Goal: Task Accomplishment & Management: Manage account settings

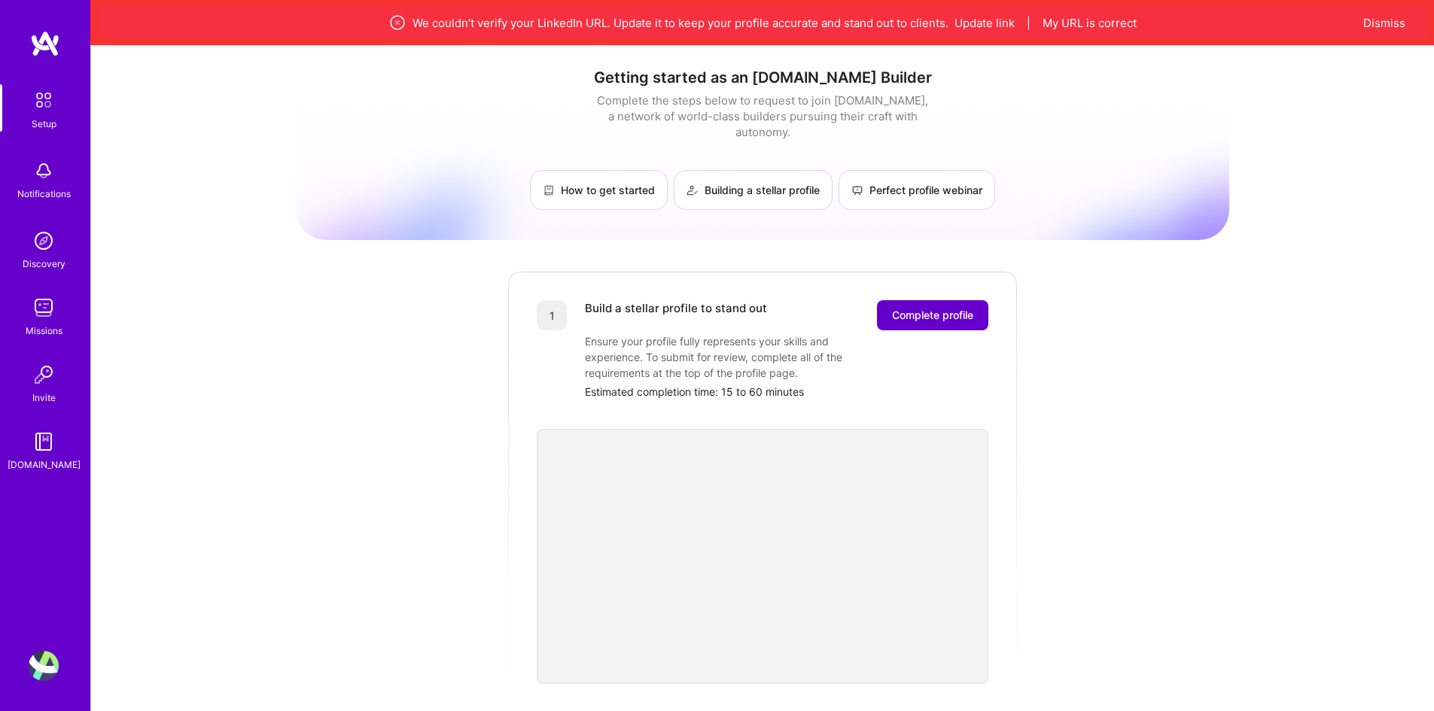
drag, startPoint x: 0, startPoint y: 0, endPoint x: 913, endPoint y: 301, distance: 961.4
click at [913, 308] on span "Complete profile" at bounding box center [932, 315] width 81 height 15
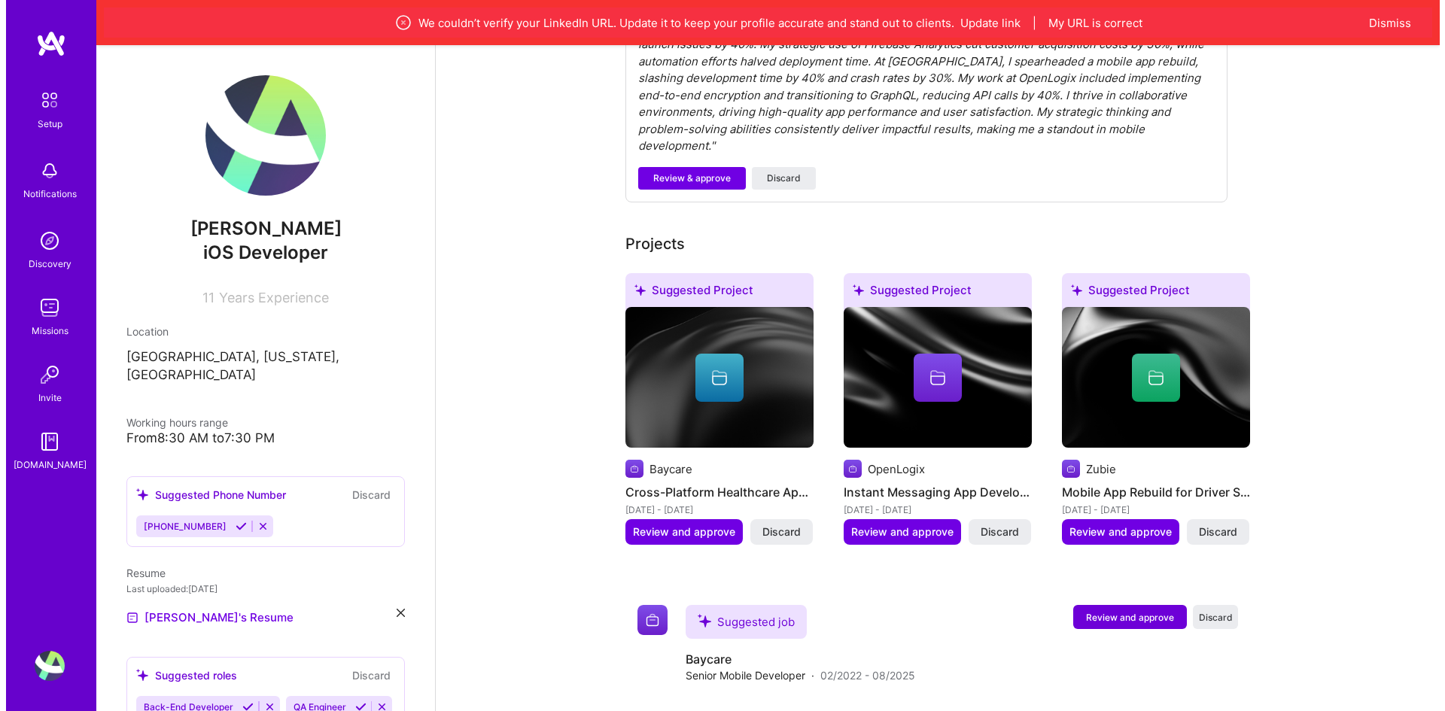
scroll to position [592, 0]
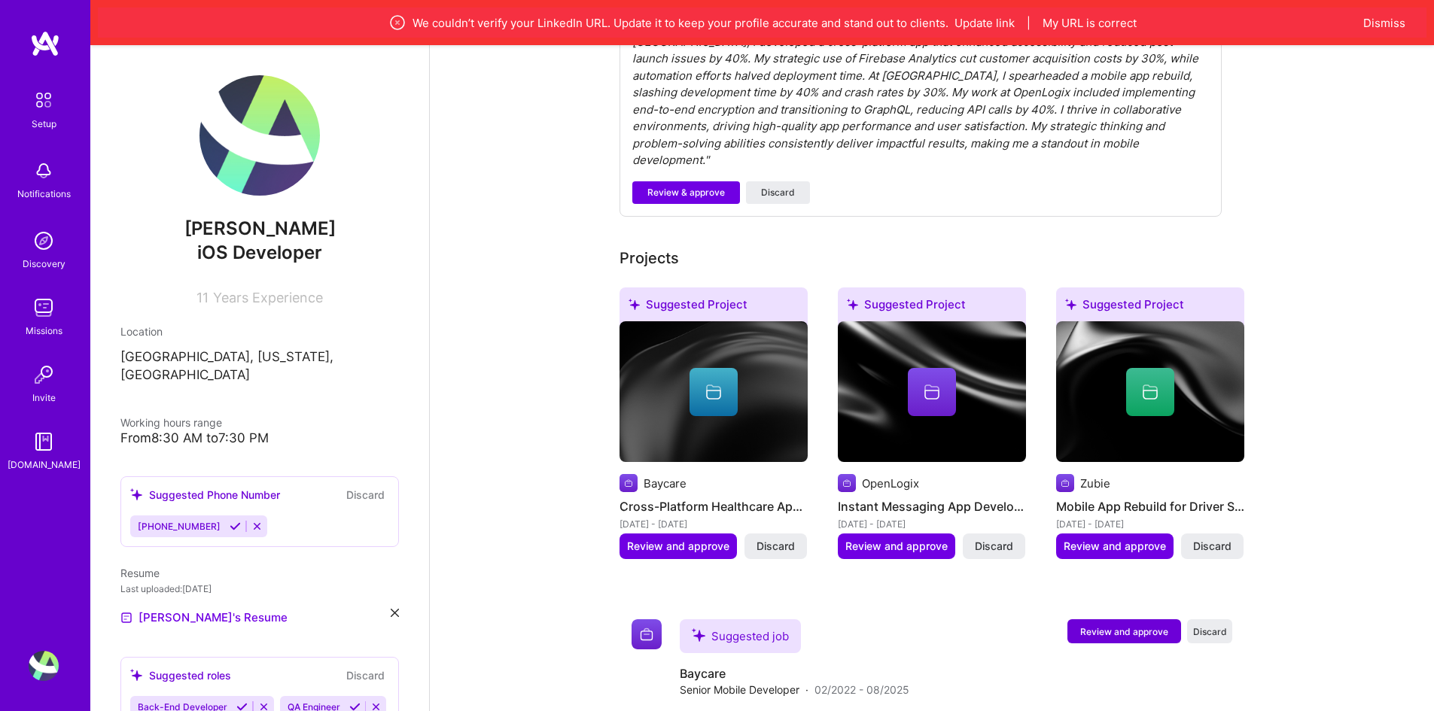
click at [734, 368] on div at bounding box center [713, 392] width 48 height 48
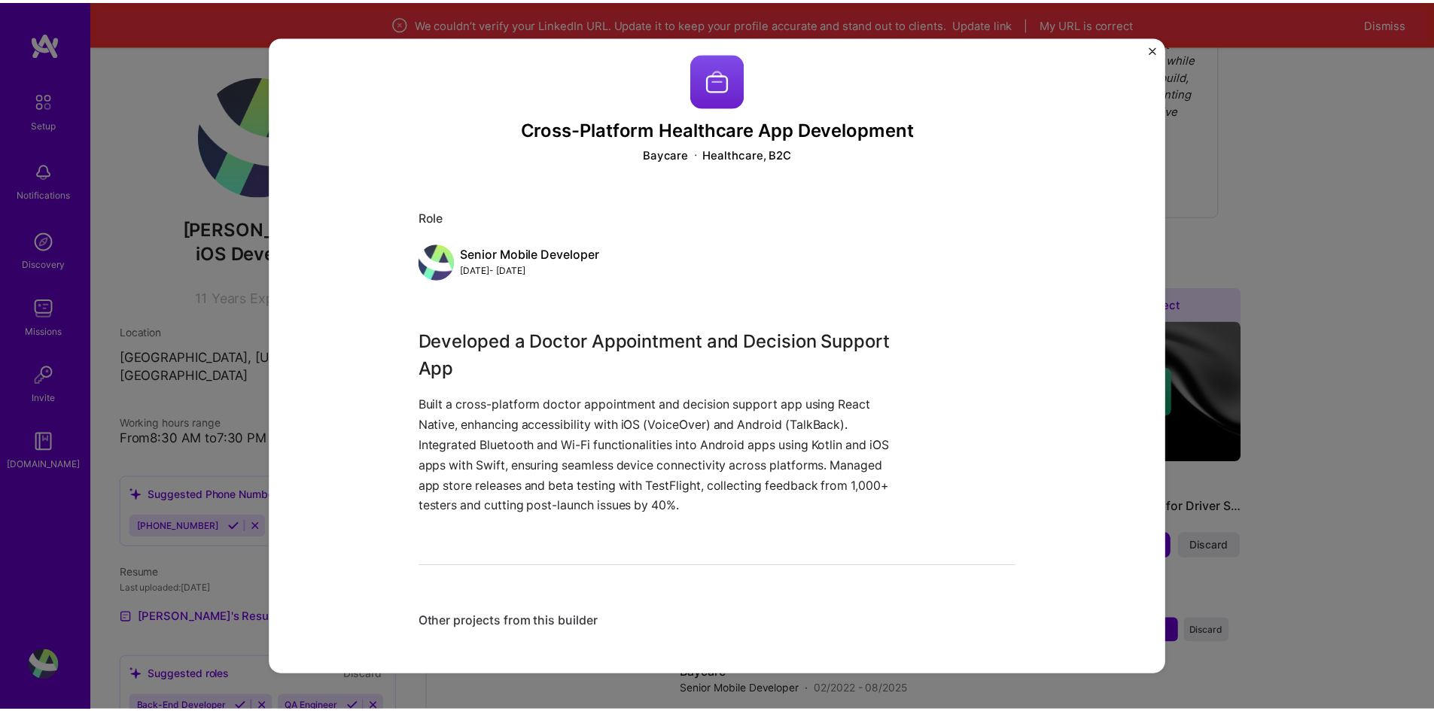
scroll to position [16, 0]
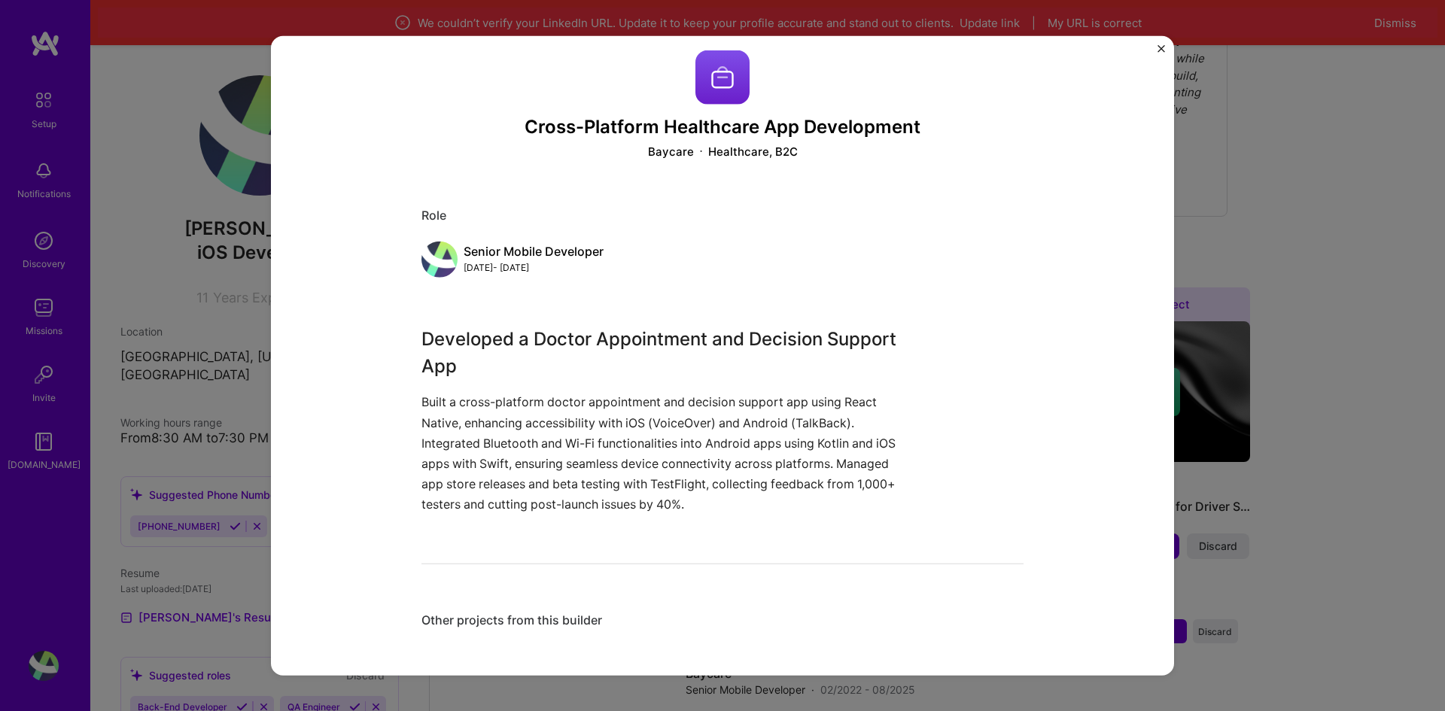
click at [1164, 48] on img "Close" at bounding box center [1162, 48] width 8 height 8
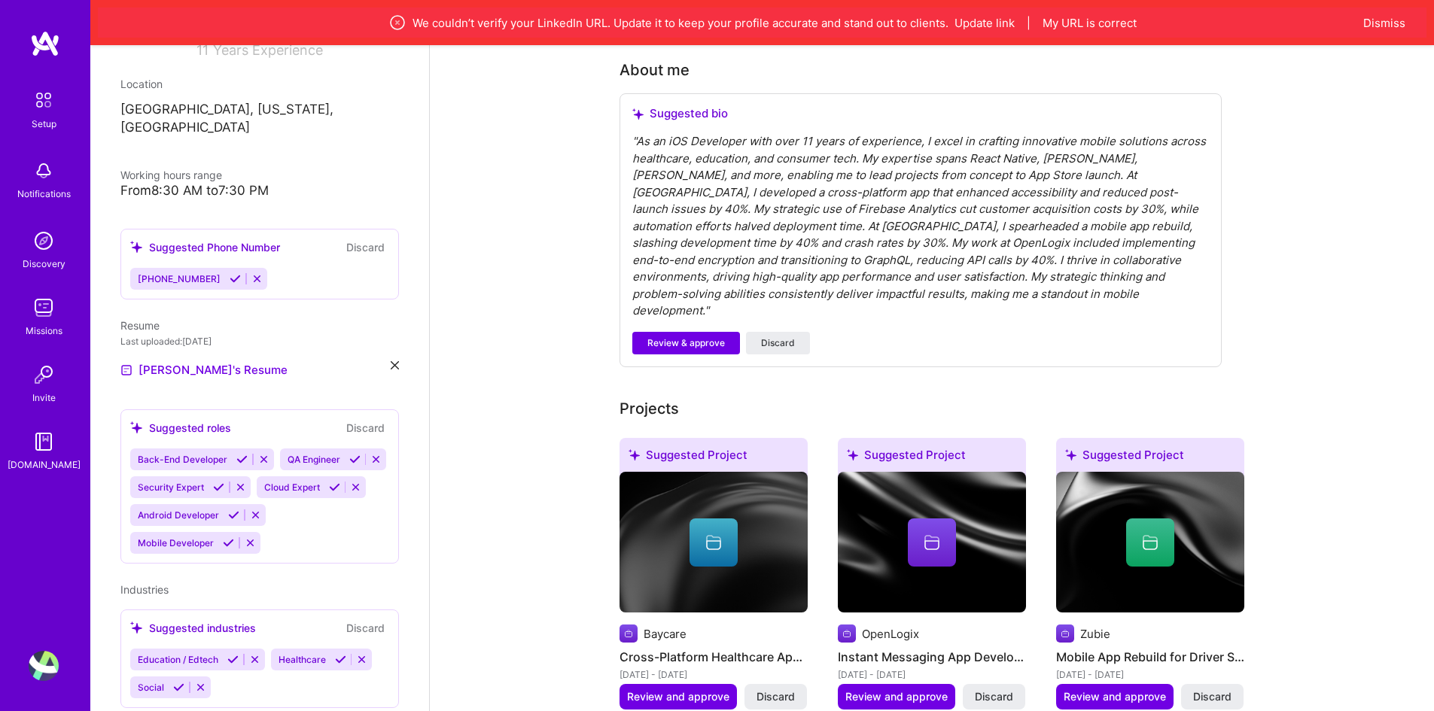
scroll to position [291, 0]
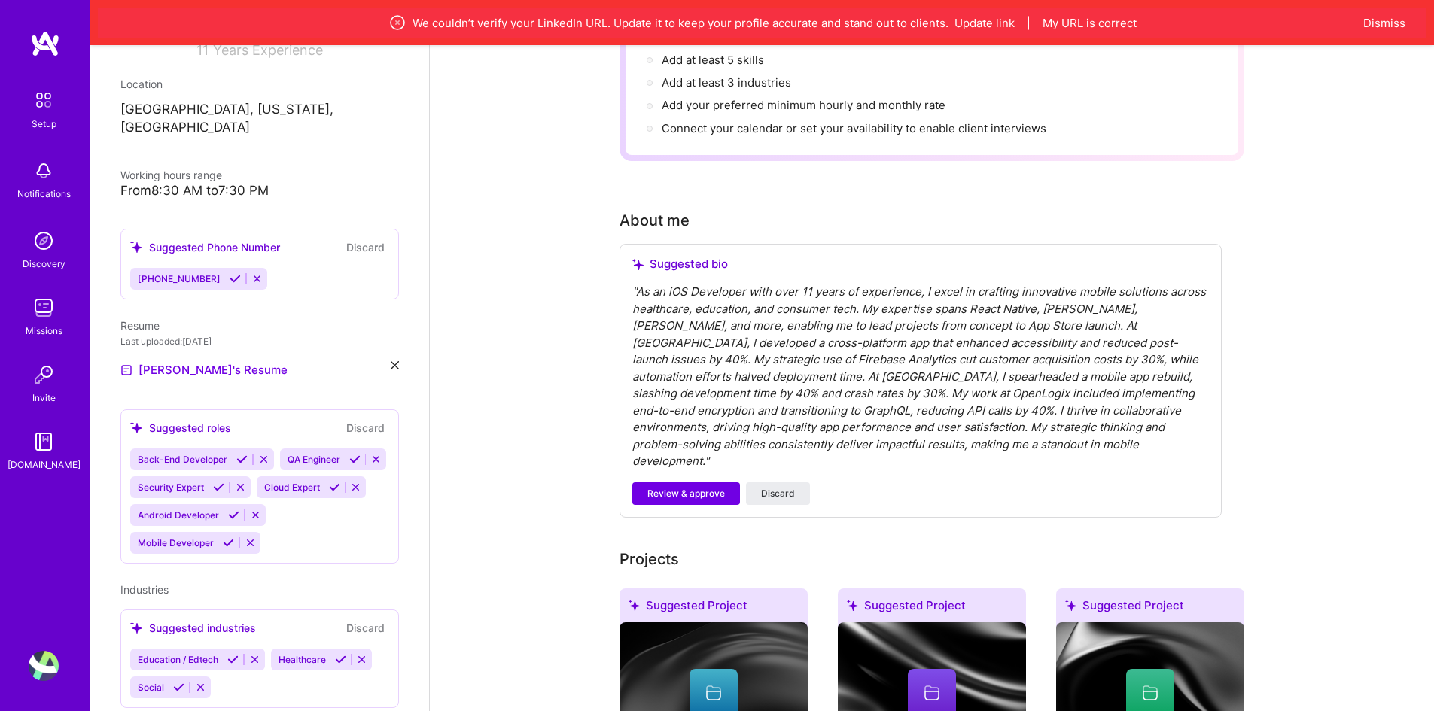
click at [1278, 315] on div "Complete your profile to take the first step in unlocking full [DOMAIN_NAME] ac…" at bounding box center [932, 581] width 1004 height 1533
click at [40, 315] on img at bounding box center [44, 308] width 30 height 30
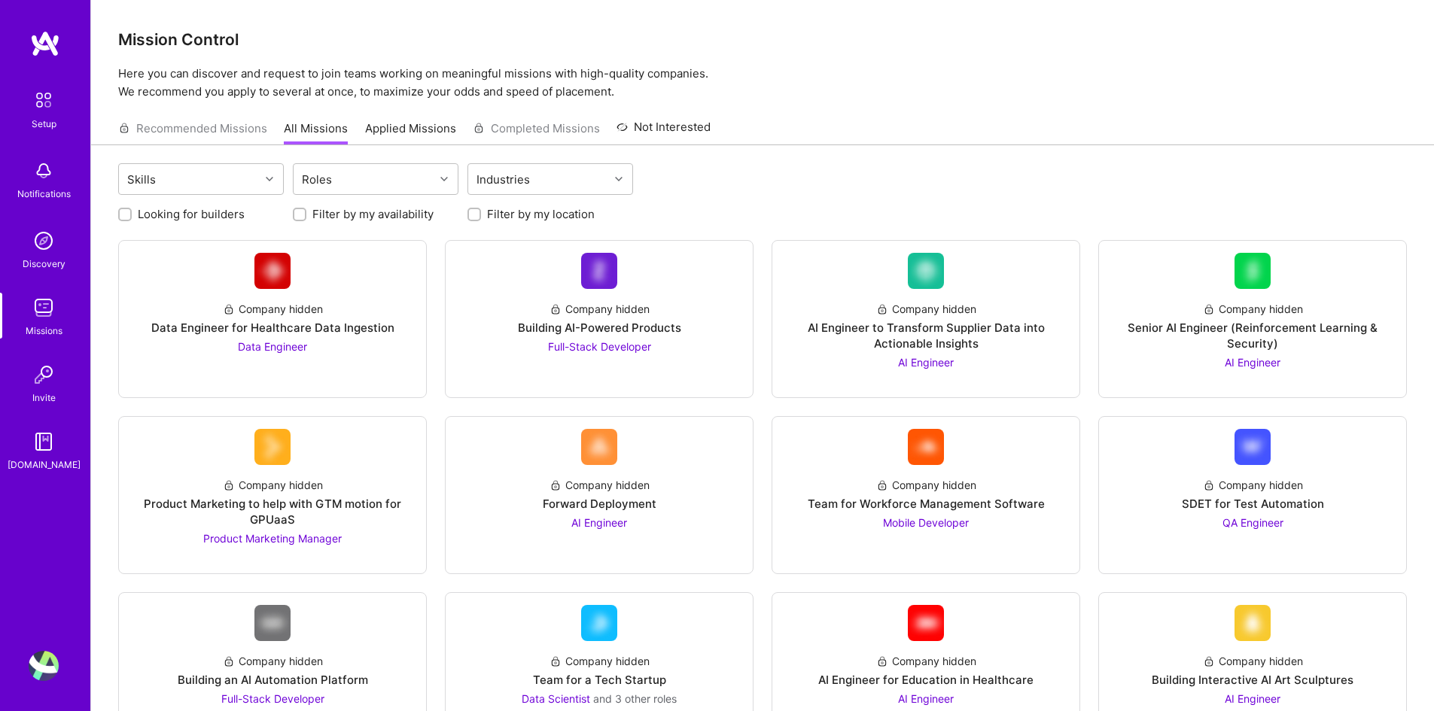
click at [48, 376] on img at bounding box center [44, 375] width 30 height 30
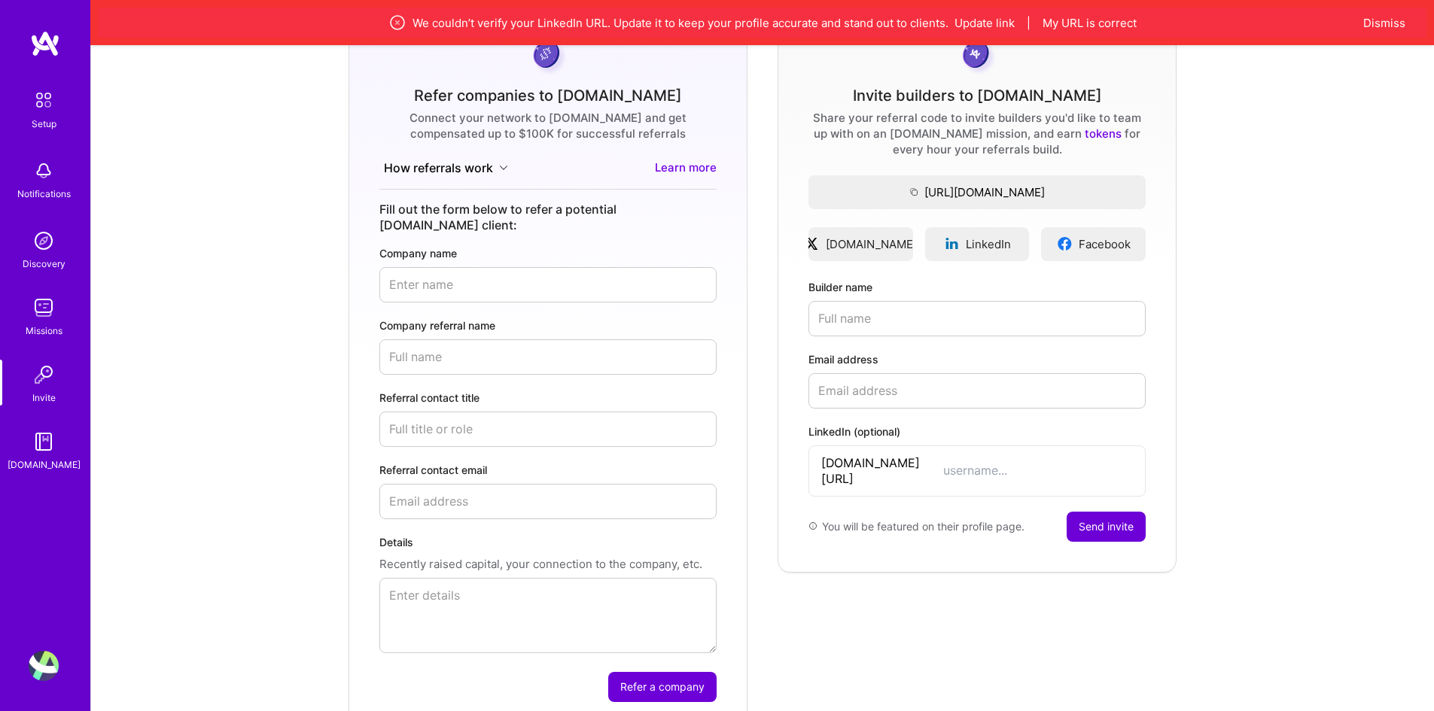
scroll to position [151, 0]
click at [966, 470] on div "[DOMAIN_NAME][URL]" at bounding box center [976, 469] width 337 height 51
click at [973, 466] on input "LinkedIn (optional)" at bounding box center [1038, 469] width 190 height 16
click at [934, 326] on input "Builder name" at bounding box center [976, 317] width 337 height 35
click at [44, 257] on div "Discovery" at bounding box center [44, 264] width 43 height 16
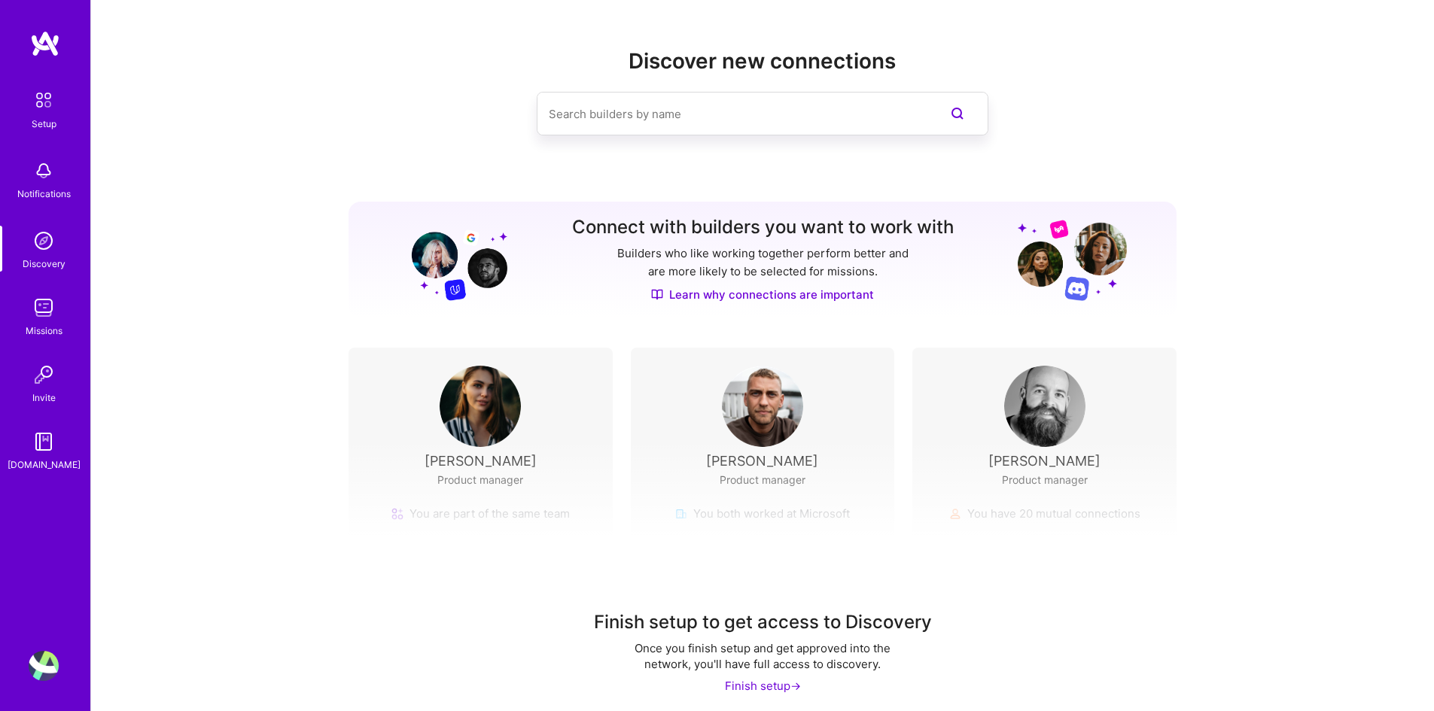
click at [70, 315] on link "Missions" at bounding box center [43, 316] width 93 height 46
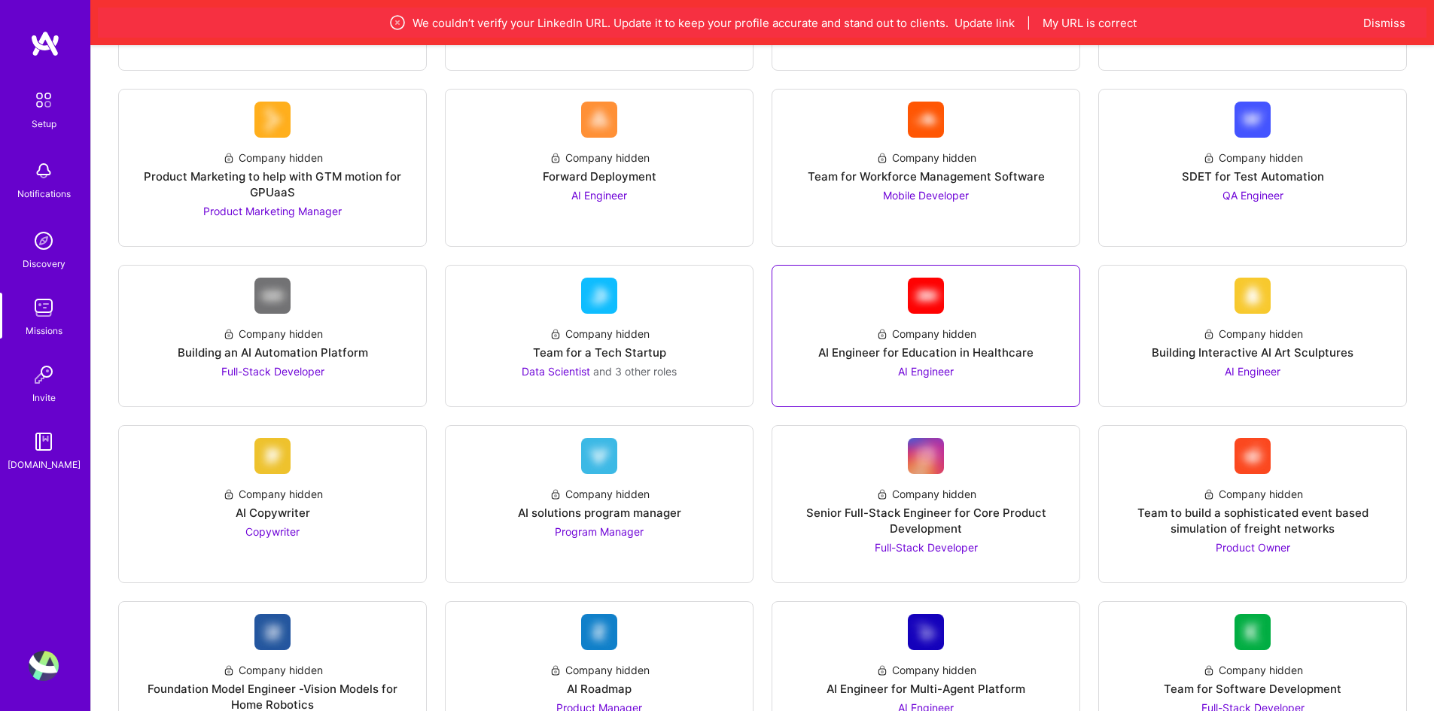
scroll to position [452, 0]
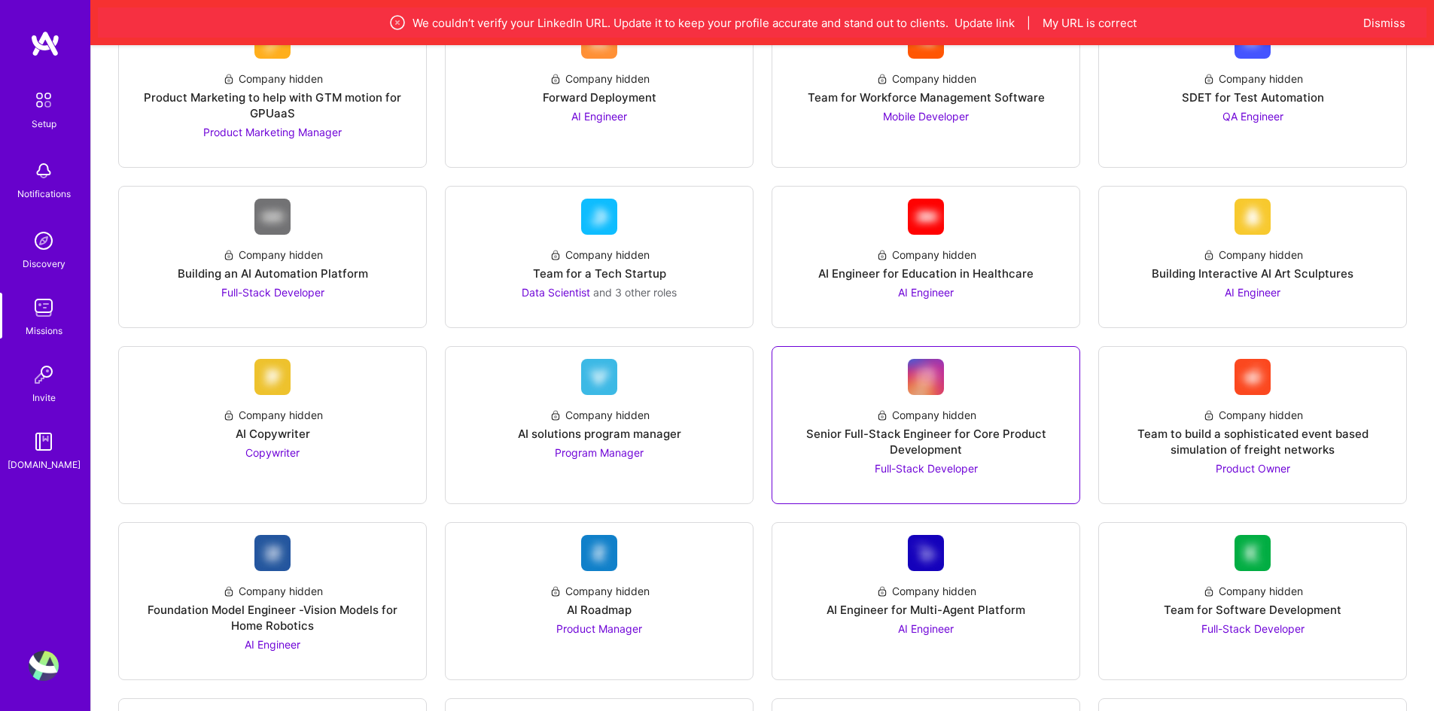
click at [936, 425] on div "Company hidden Senior Full-Stack Engineer for Core Product Development Full-Sta…" at bounding box center [925, 435] width 283 height 81
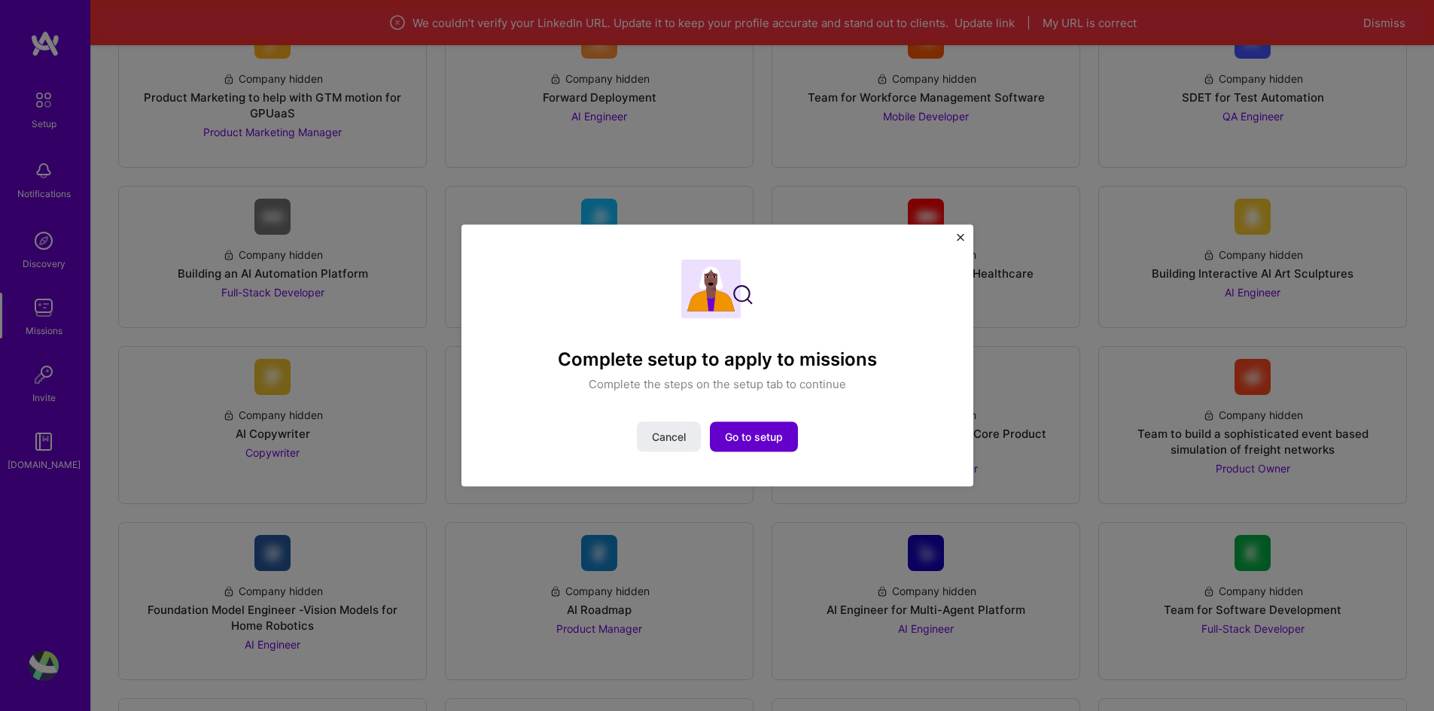
click at [760, 437] on span "Go to setup" at bounding box center [754, 437] width 58 height 15
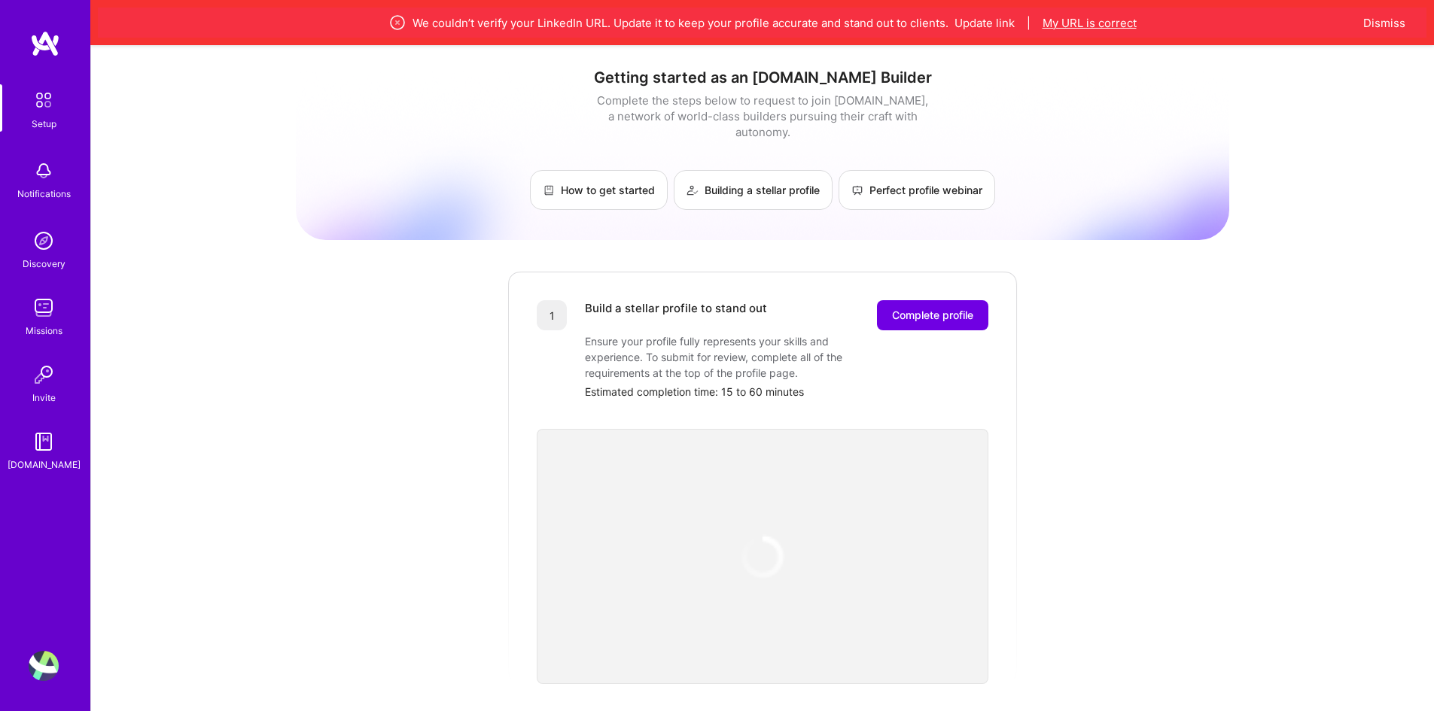
click at [1094, 21] on button "My URL is correct" at bounding box center [1090, 23] width 94 height 16
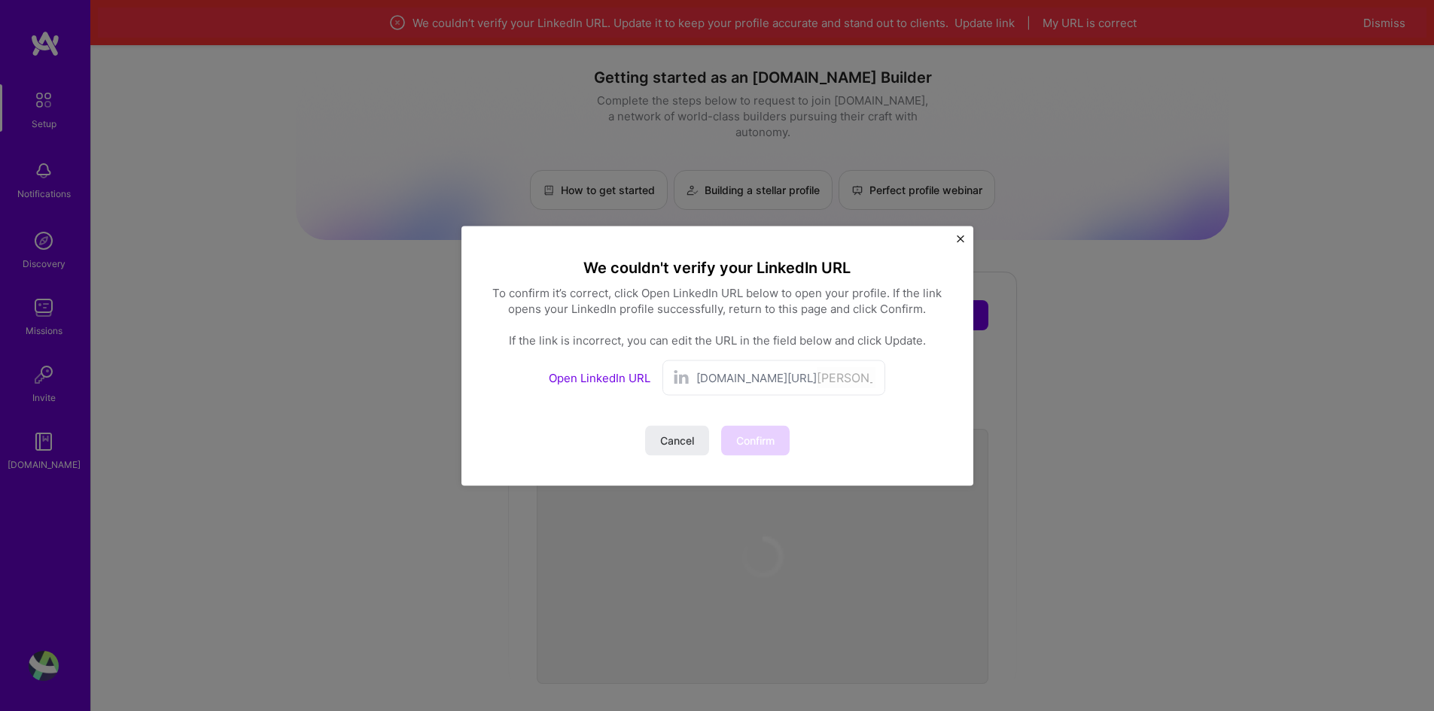
click at [744, 374] on span "[DOMAIN_NAME][URL]" at bounding box center [756, 378] width 120 height 16
click at [766, 385] on div "[DOMAIN_NAME][URL] [PERSON_NAME]-[US_STATE]" at bounding box center [785, 378] width 179 height 22
click at [702, 390] on div "[DOMAIN_NAME][URL] [PERSON_NAME]-[US_STATE]" at bounding box center [773, 377] width 223 height 35
click at [664, 440] on span "Cancel" at bounding box center [677, 440] width 34 height 15
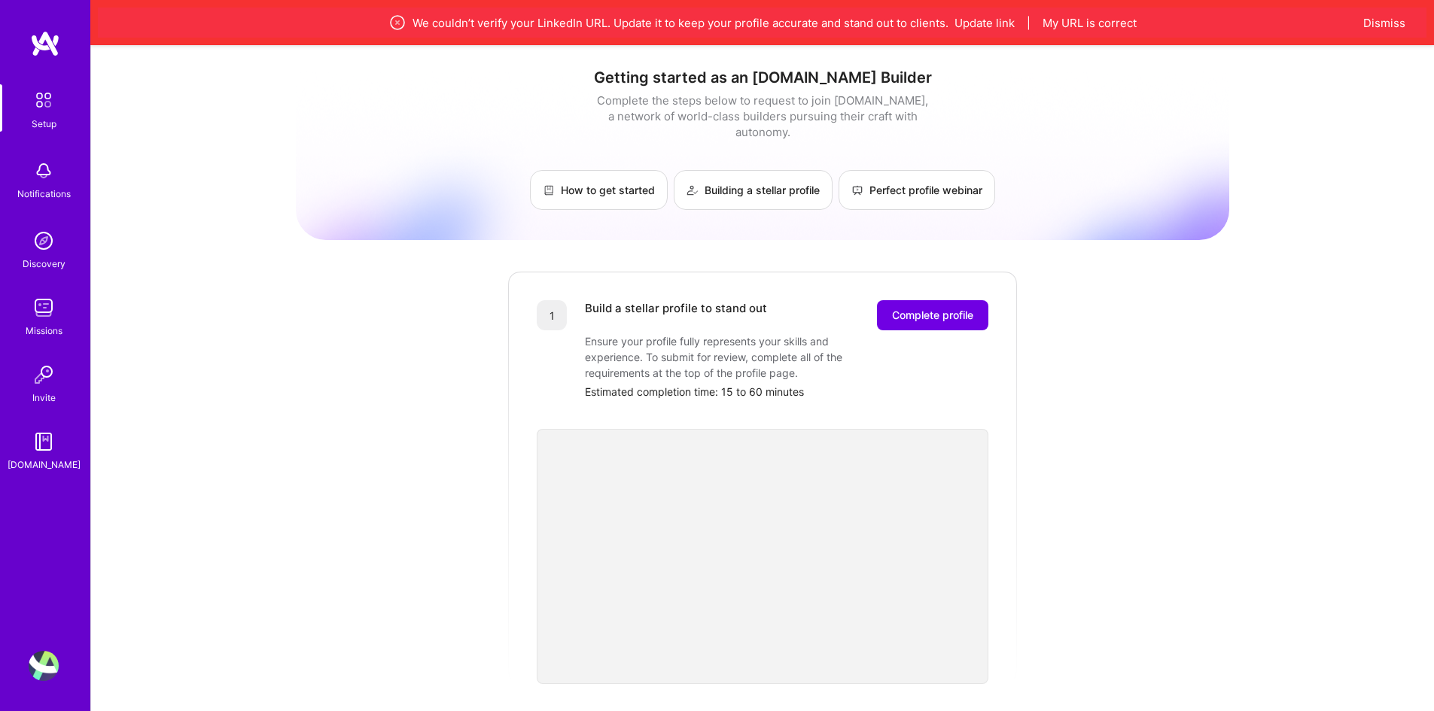
click at [686, 25] on div "We couldn’t verify your LinkedIn URL. Update it to keep your profile accurate a…" at bounding box center [762, 23] width 1187 height 18
click at [826, 12] on div "We couldn’t verify your LinkedIn URL. Update it to keep your profile accurate a…" at bounding box center [762, 23] width 1329 height 30
click at [993, 22] on button "Update link" at bounding box center [984, 23] width 60 height 16
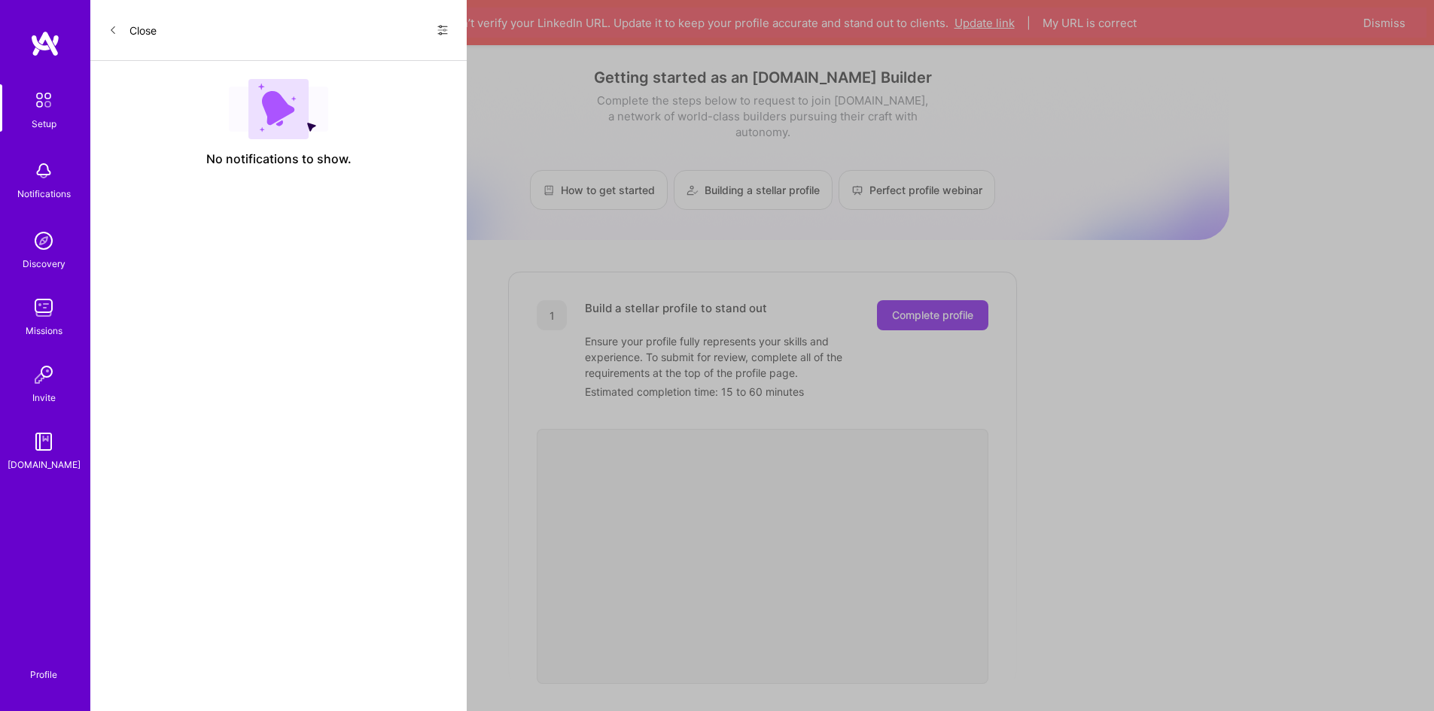
select select "US"
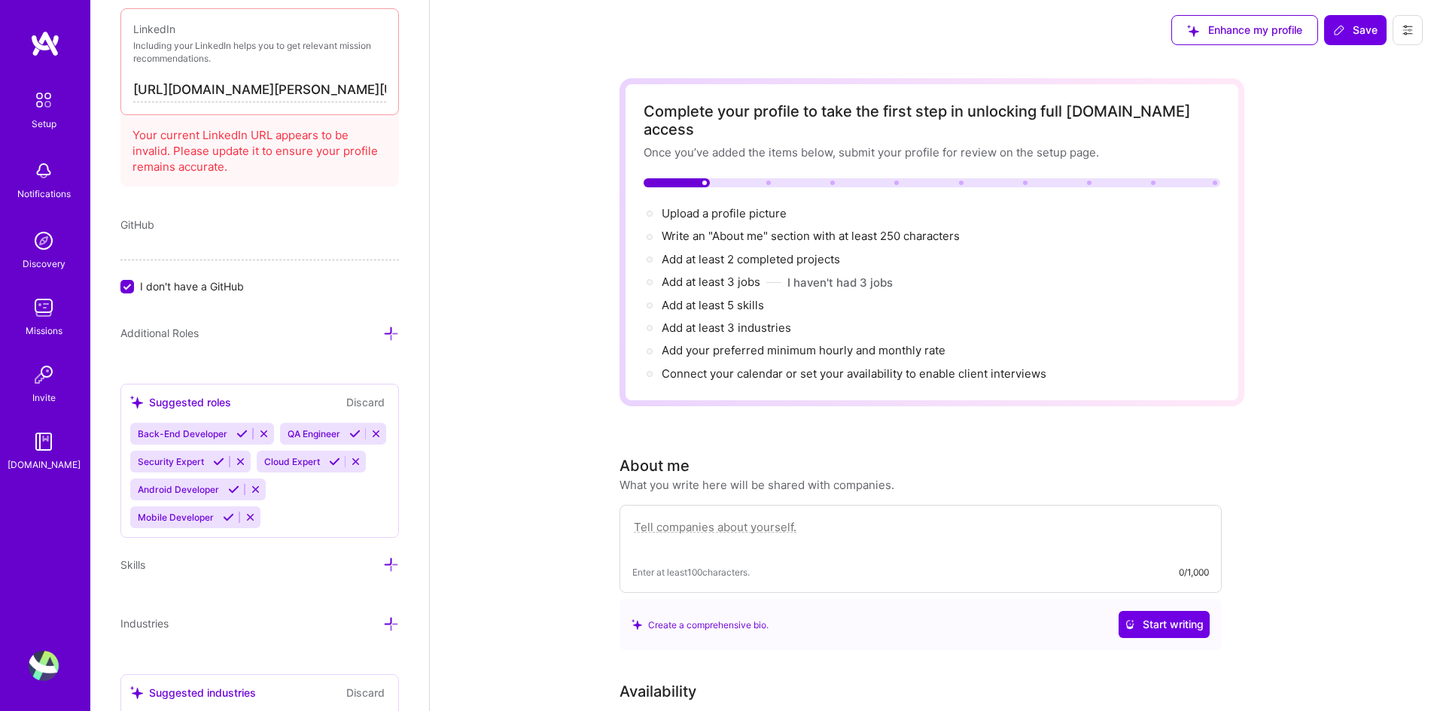
scroll to position [901, 0]
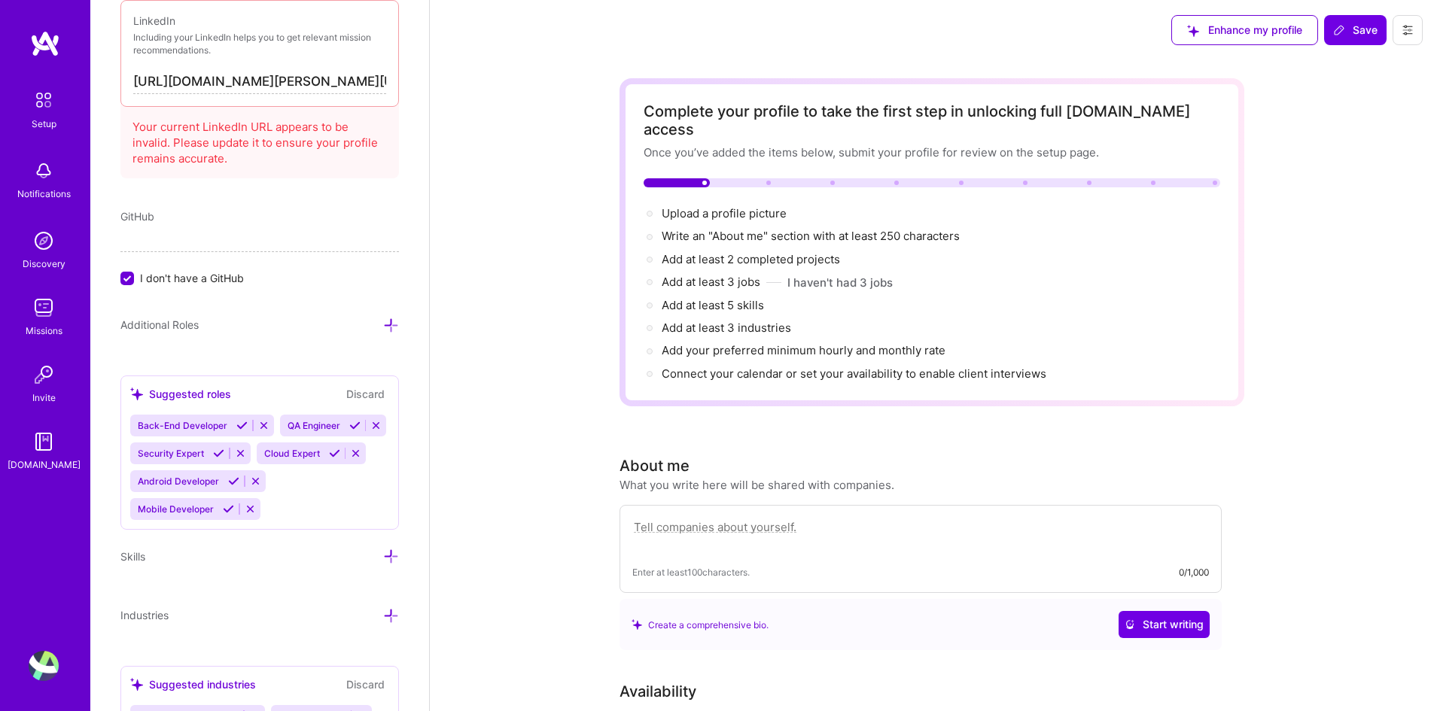
click at [359, 83] on input "[URL][DOMAIN_NAME][PERSON_NAME][US_STATE]" at bounding box center [259, 82] width 253 height 24
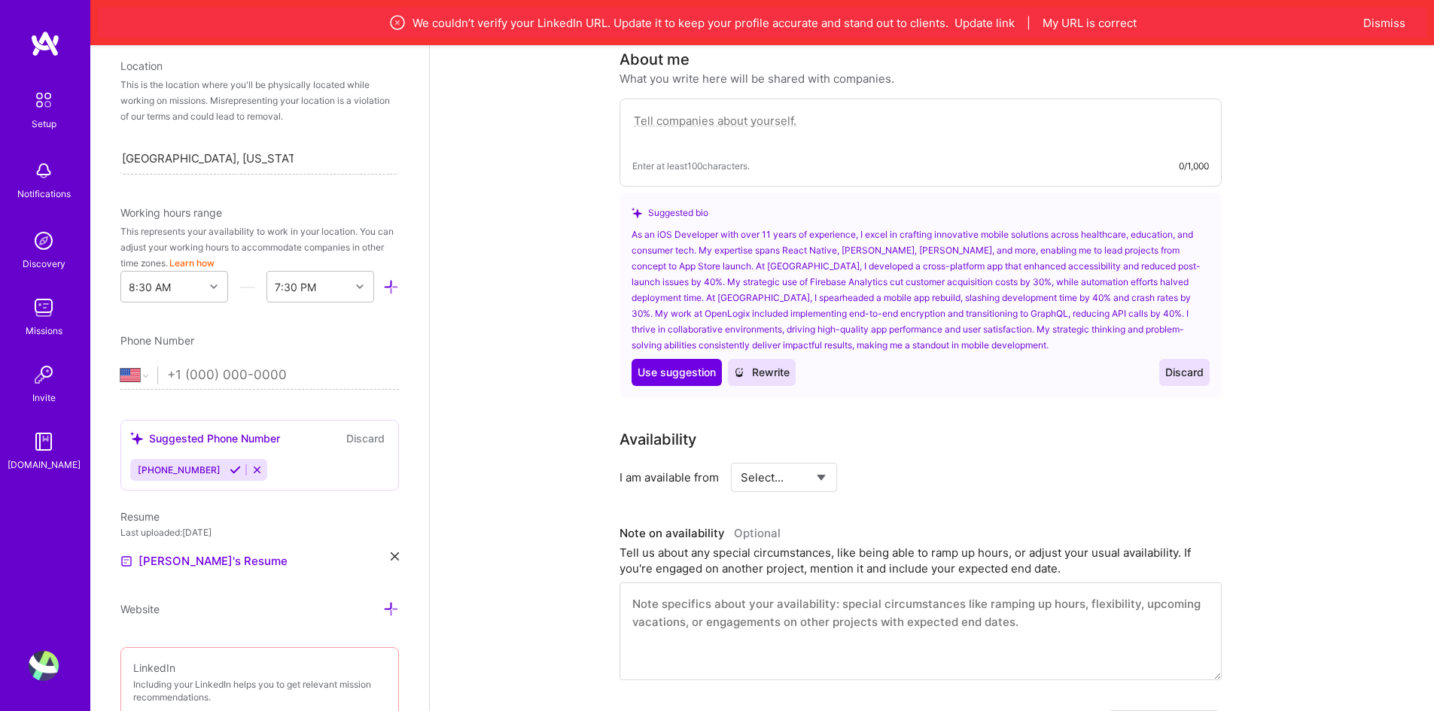
scroll to position [353, 0]
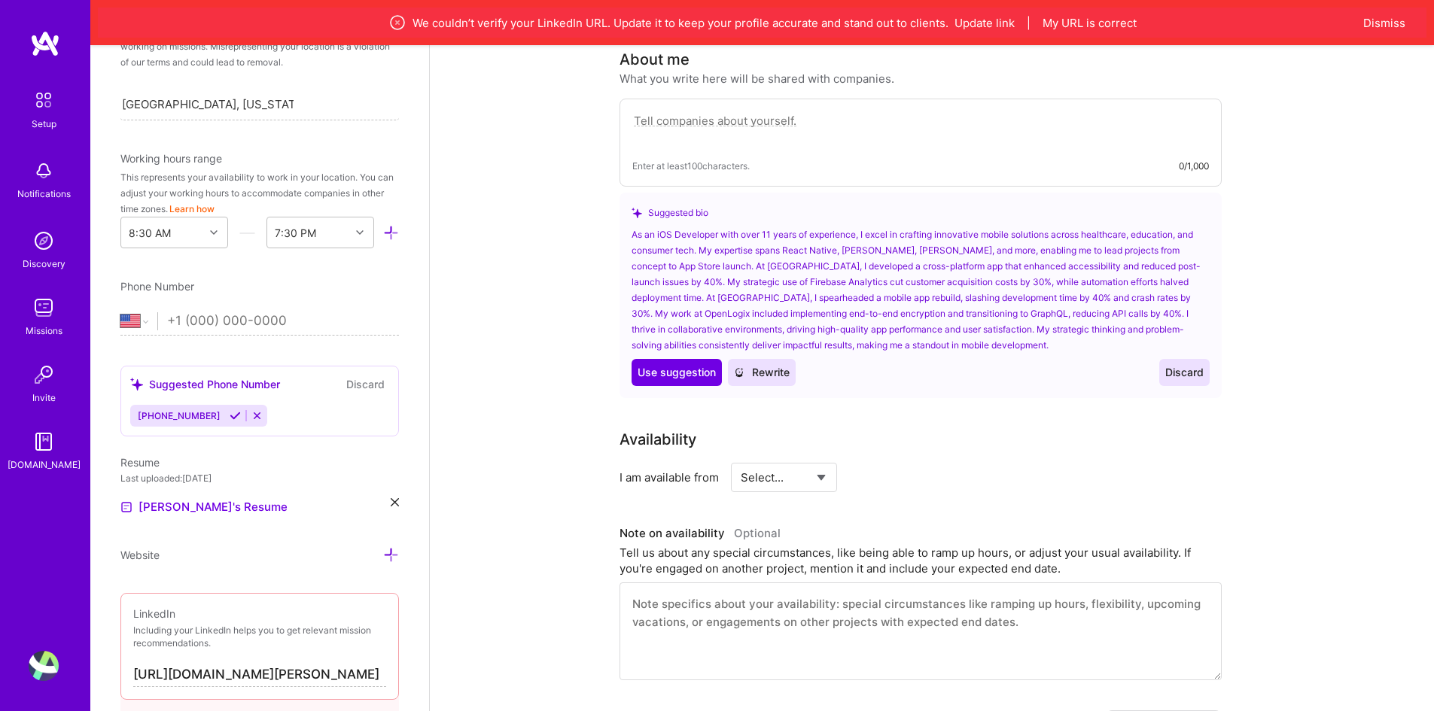
type input "[URL][DOMAIN_NAME][PERSON_NAME]"
click at [249, 313] on input "tel" at bounding box center [283, 322] width 232 height 44
type input "[PHONE_NUMBER]"
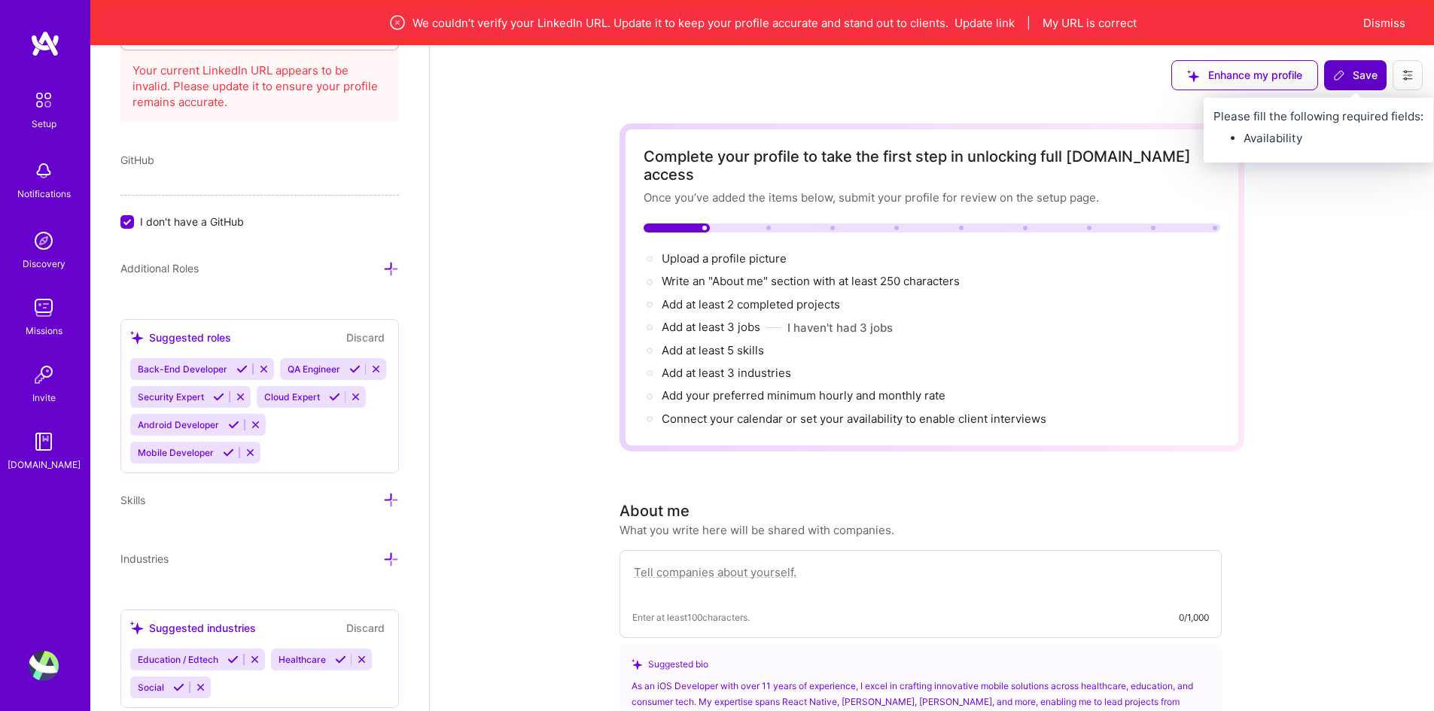
click at [1346, 81] on span "Save" at bounding box center [1355, 75] width 44 height 15
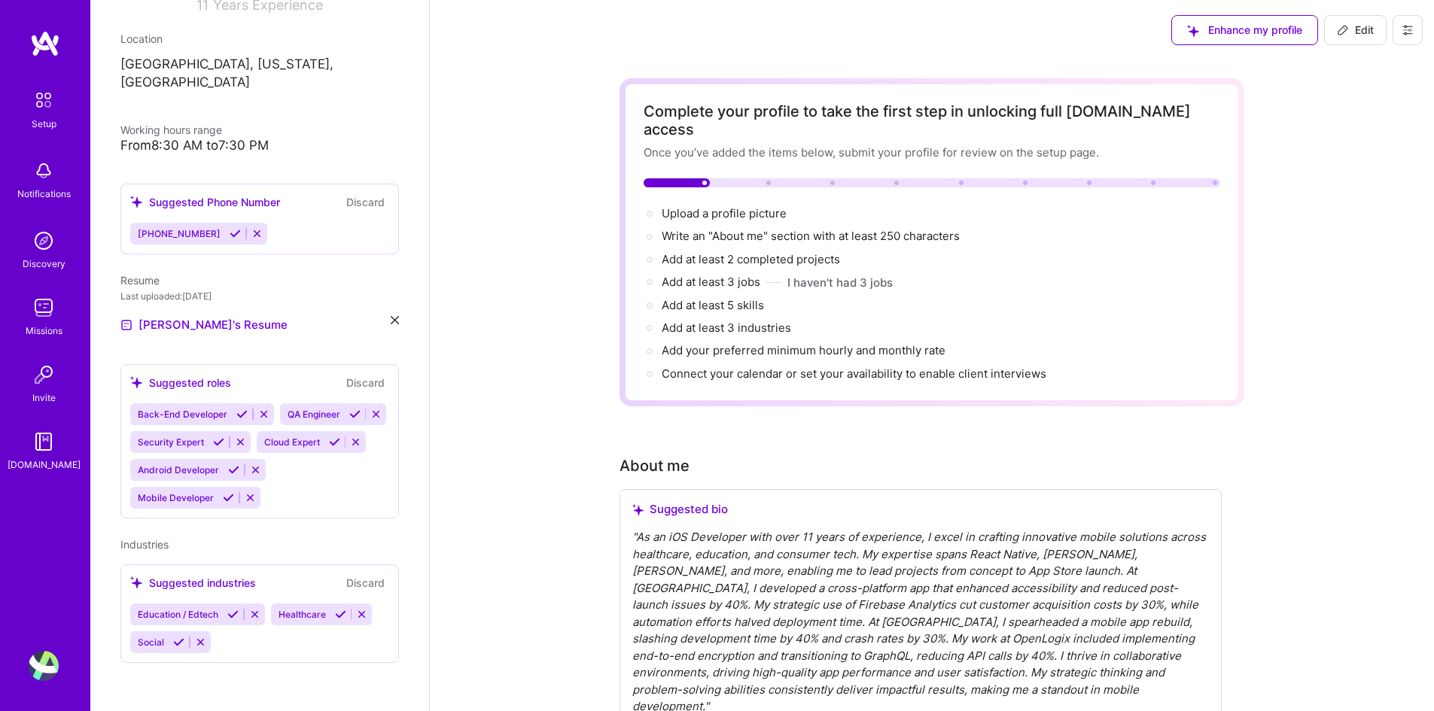
click at [39, 111] on img at bounding box center [44, 100] width 32 height 32
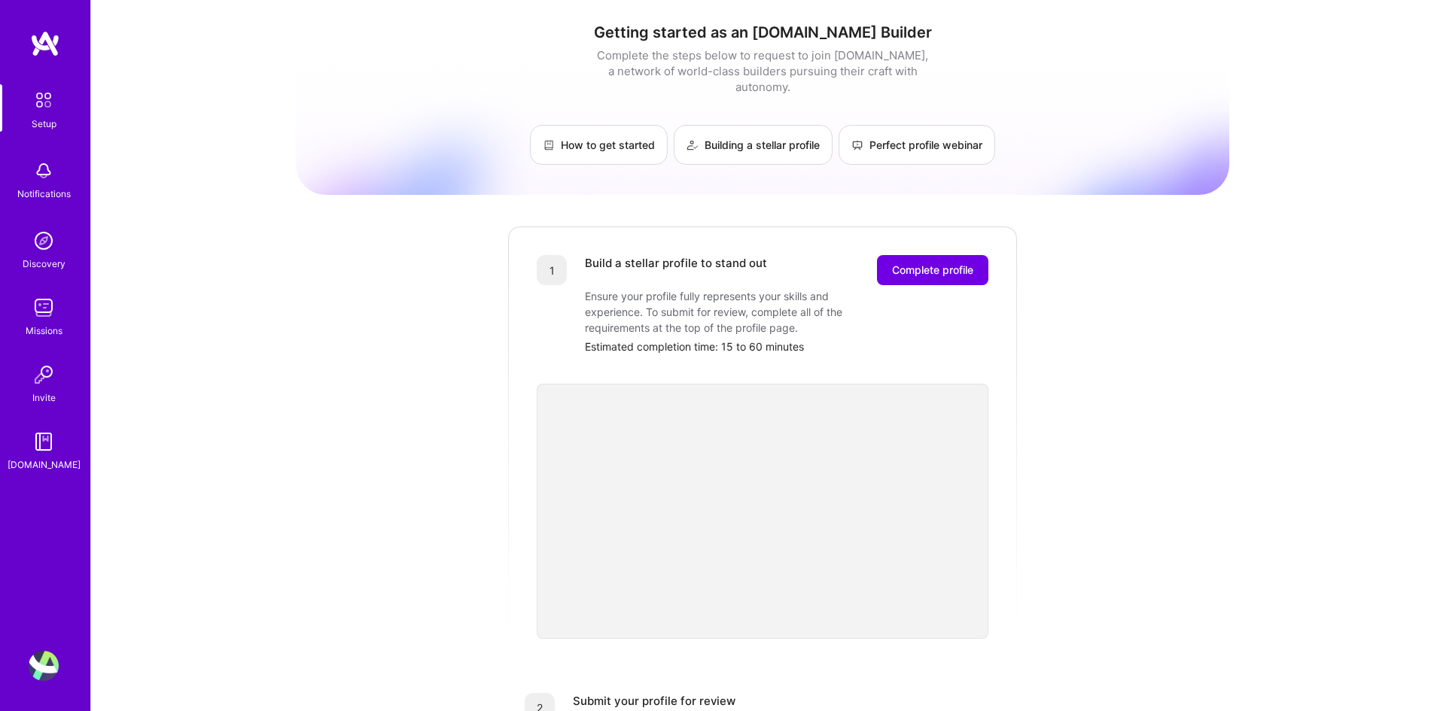
drag, startPoint x: 954, startPoint y: 262, endPoint x: 1081, endPoint y: 371, distance: 167.6
click at [1081, 371] on div "Getting started as an [DOMAIN_NAME] Builder Complete the steps below to request…" at bounding box center [762, 587] width 933 height 1153
click at [948, 266] on button "Complete profile" at bounding box center [932, 270] width 111 height 30
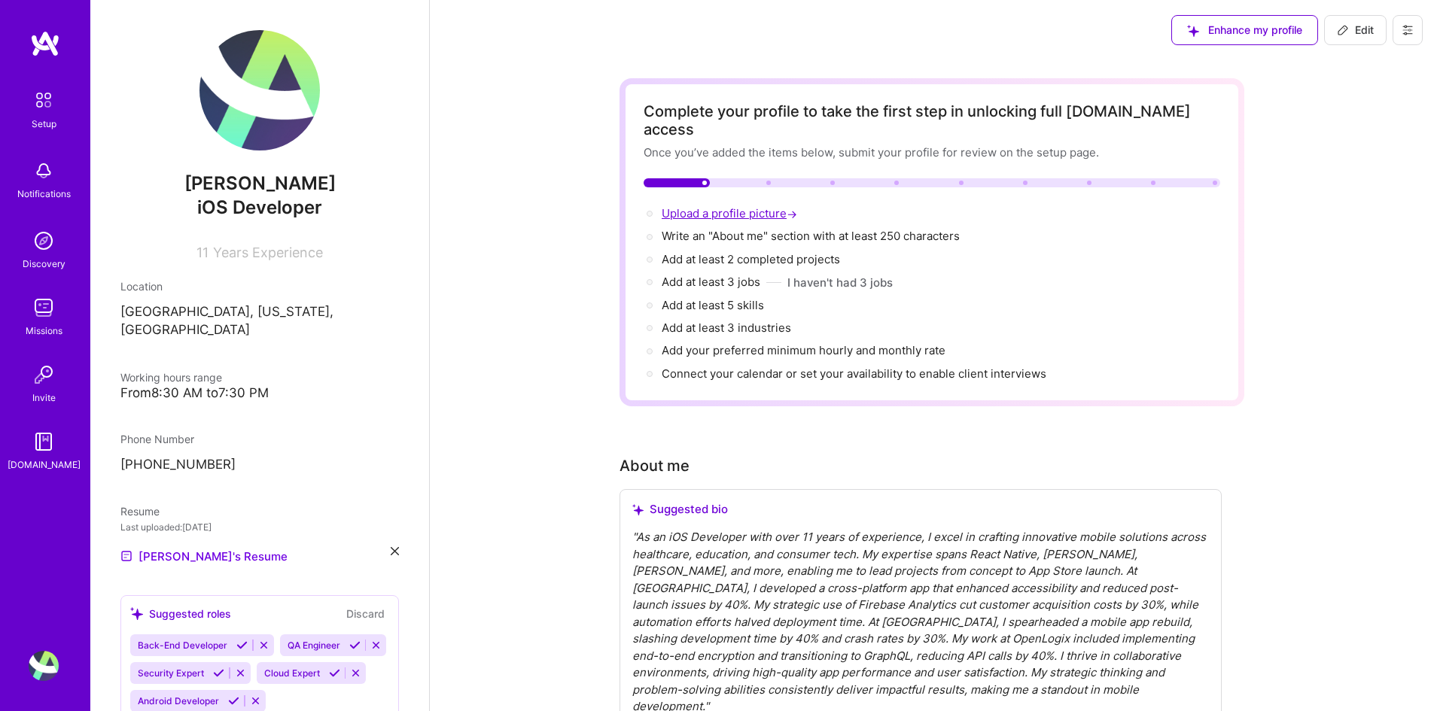
click at [764, 206] on span "Upload a profile picture →" at bounding box center [731, 213] width 138 height 14
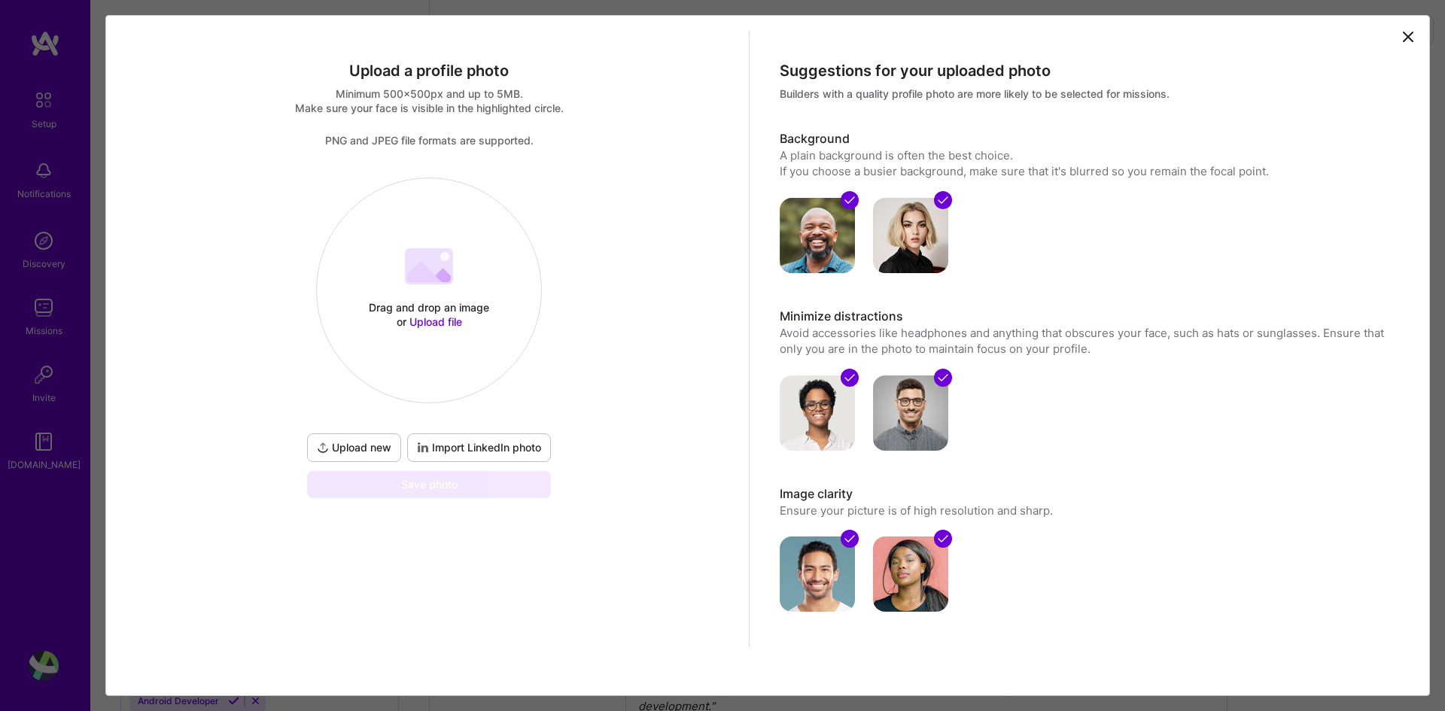
click at [374, 287] on div "Drag and drop an image or Upload file Upload file" at bounding box center [429, 291] width 224 height 160
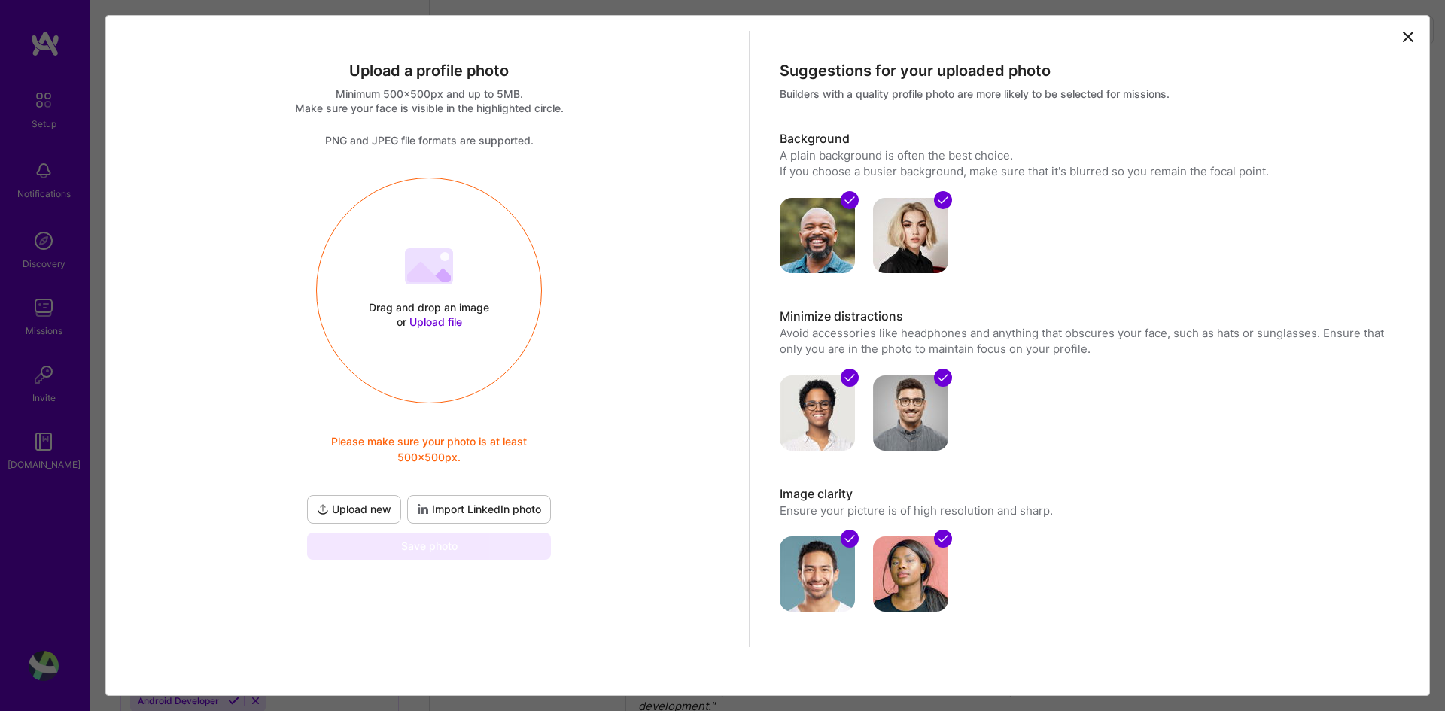
click at [449, 306] on div "Drag and drop an image or Upload file" at bounding box center [429, 314] width 128 height 29
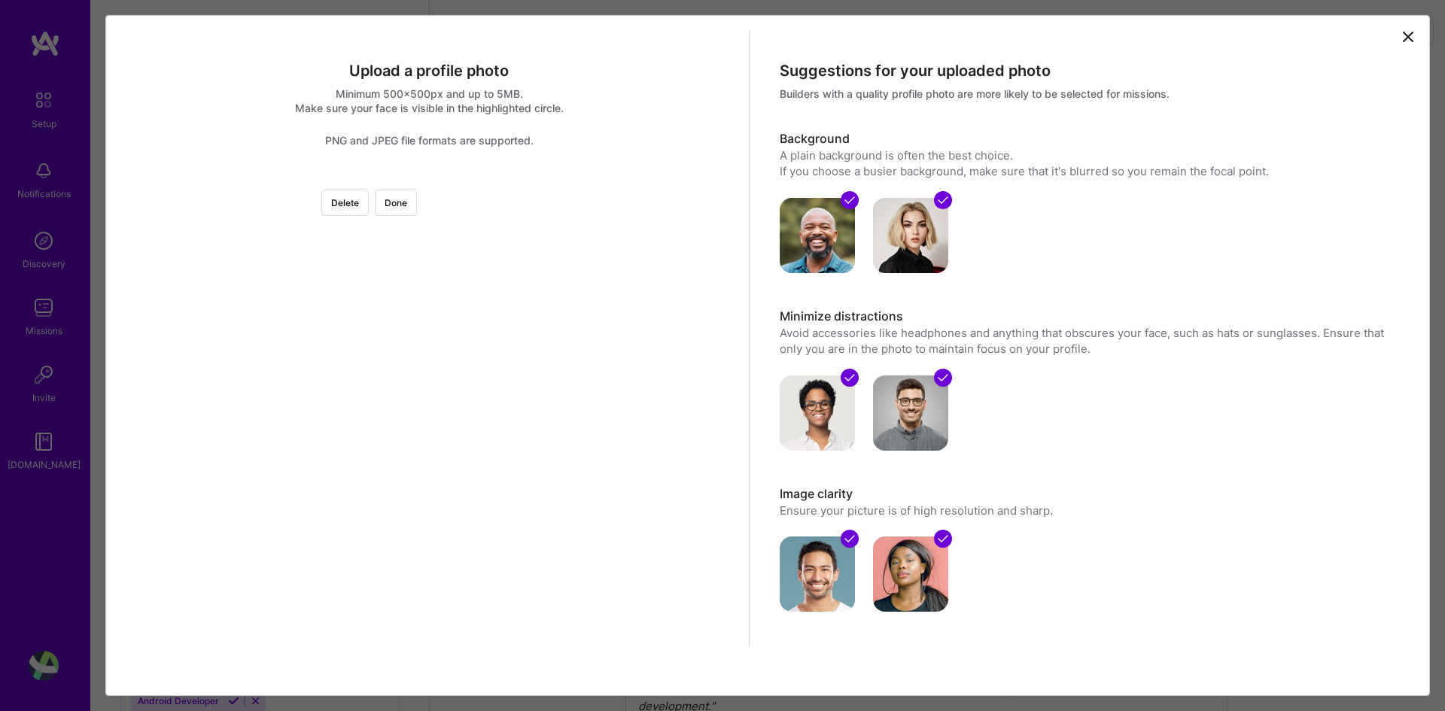
click at [429, 426] on div at bounding box center [631, 380] width 404 height 404
click at [476, 408] on div at bounding box center [678, 380] width 404 height 404
click at [417, 206] on button "Done" at bounding box center [396, 203] width 42 height 26
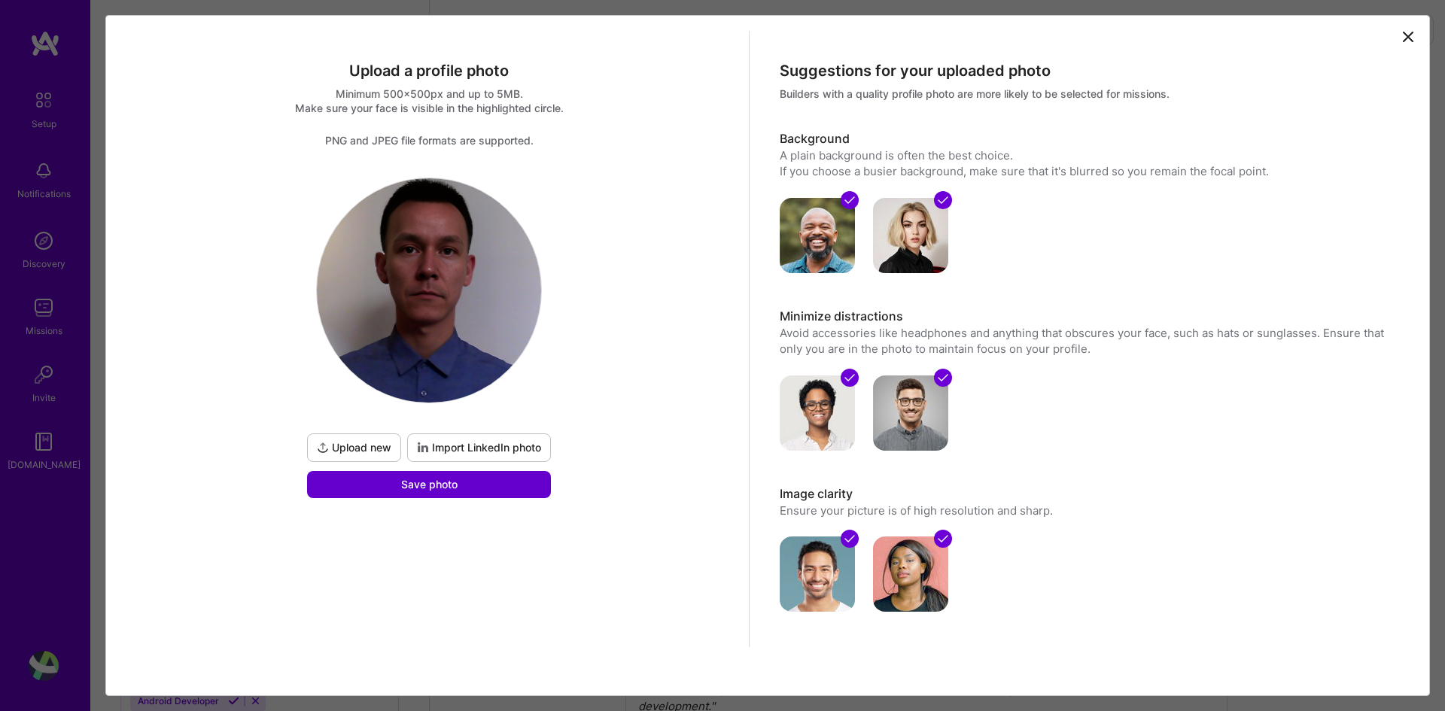
click at [440, 486] on span "Save photo" at bounding box center [429, 484] width 56 height 15
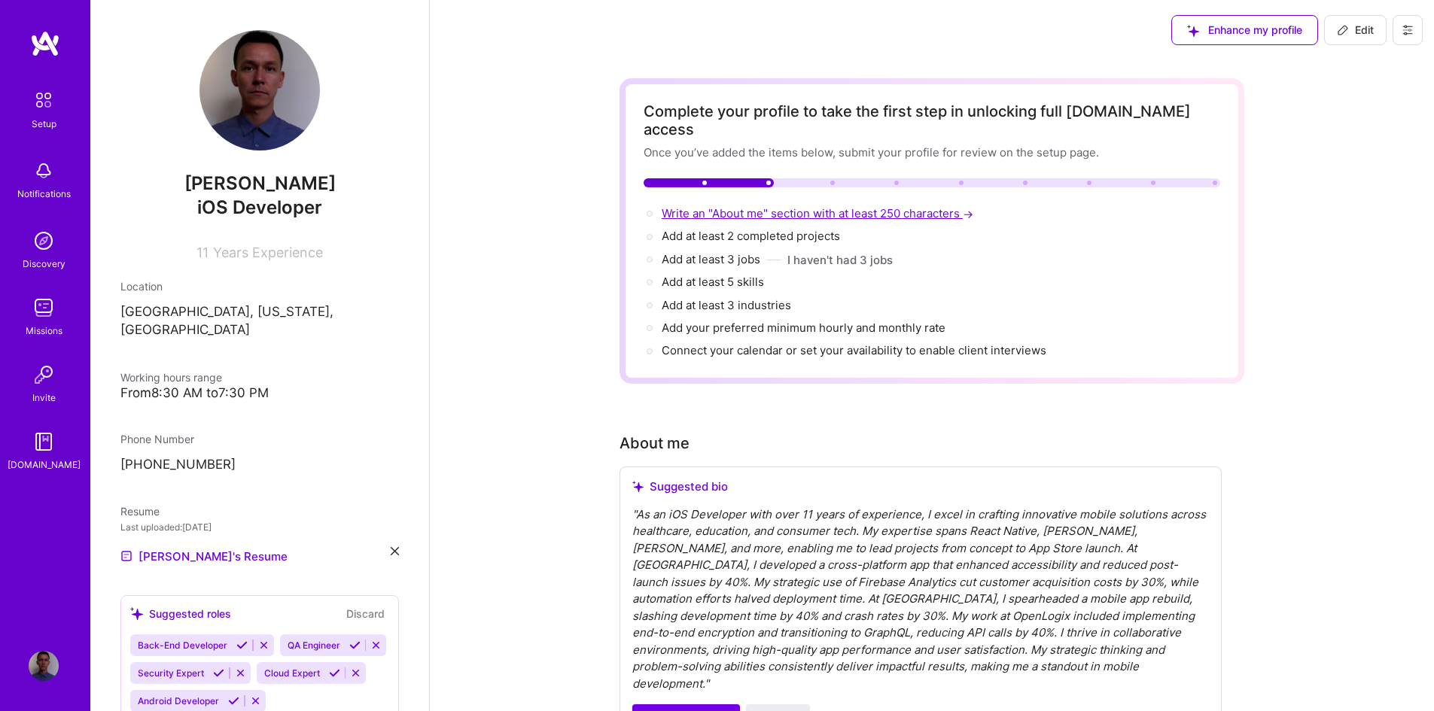
click at [748, 206] on span "Write an "About me" section with at least 250 characters →" at bounding box center [819, 213] width 315 height 14
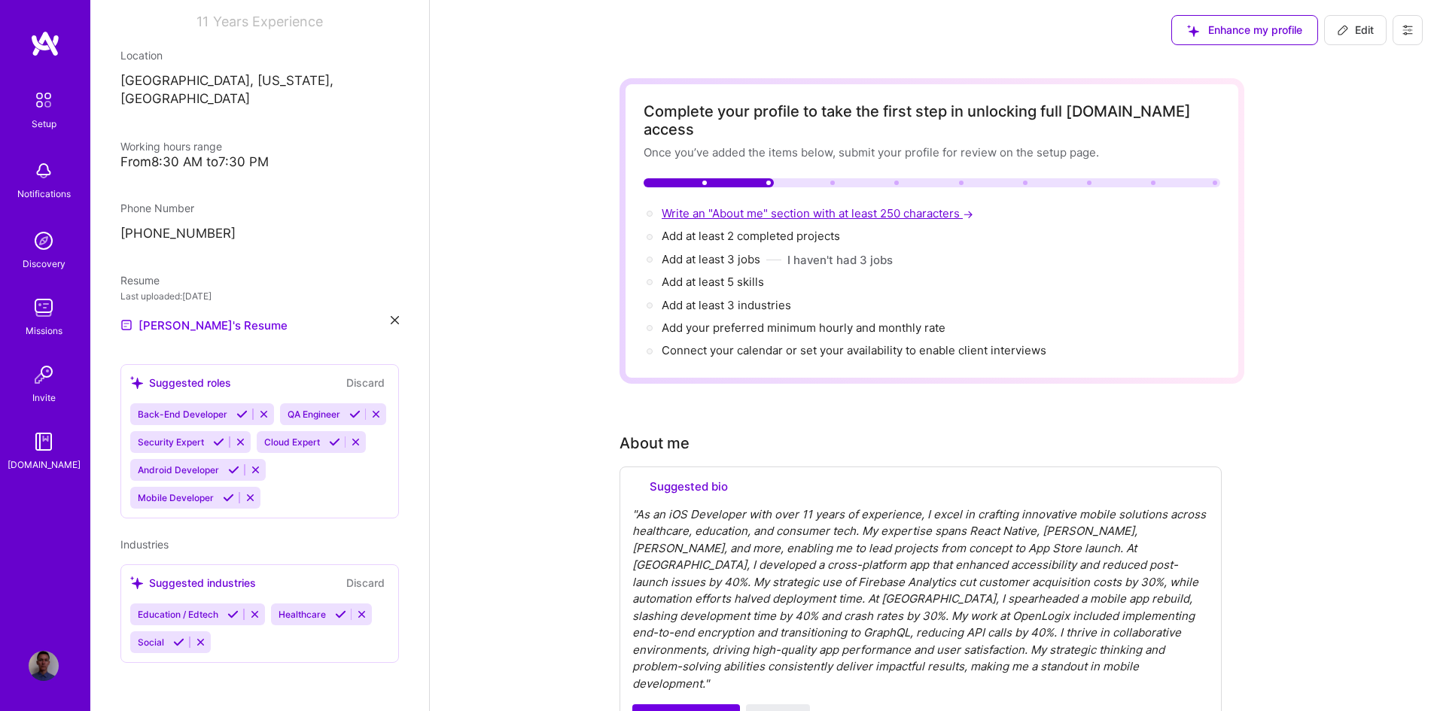
select select "US"
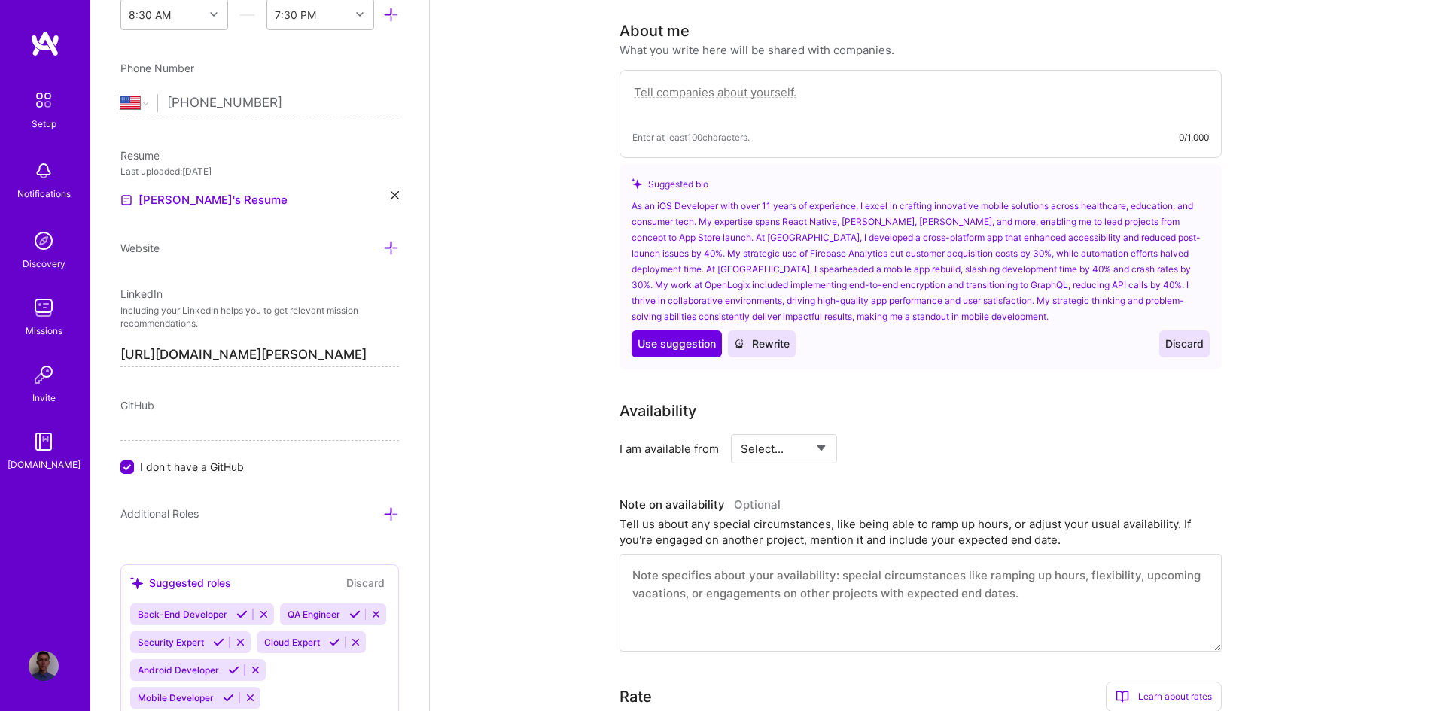
scroll to position [414, 0]
click at [669, 335] on span "Use suggestion" at bounding box center [677, 342] width 78 height 15
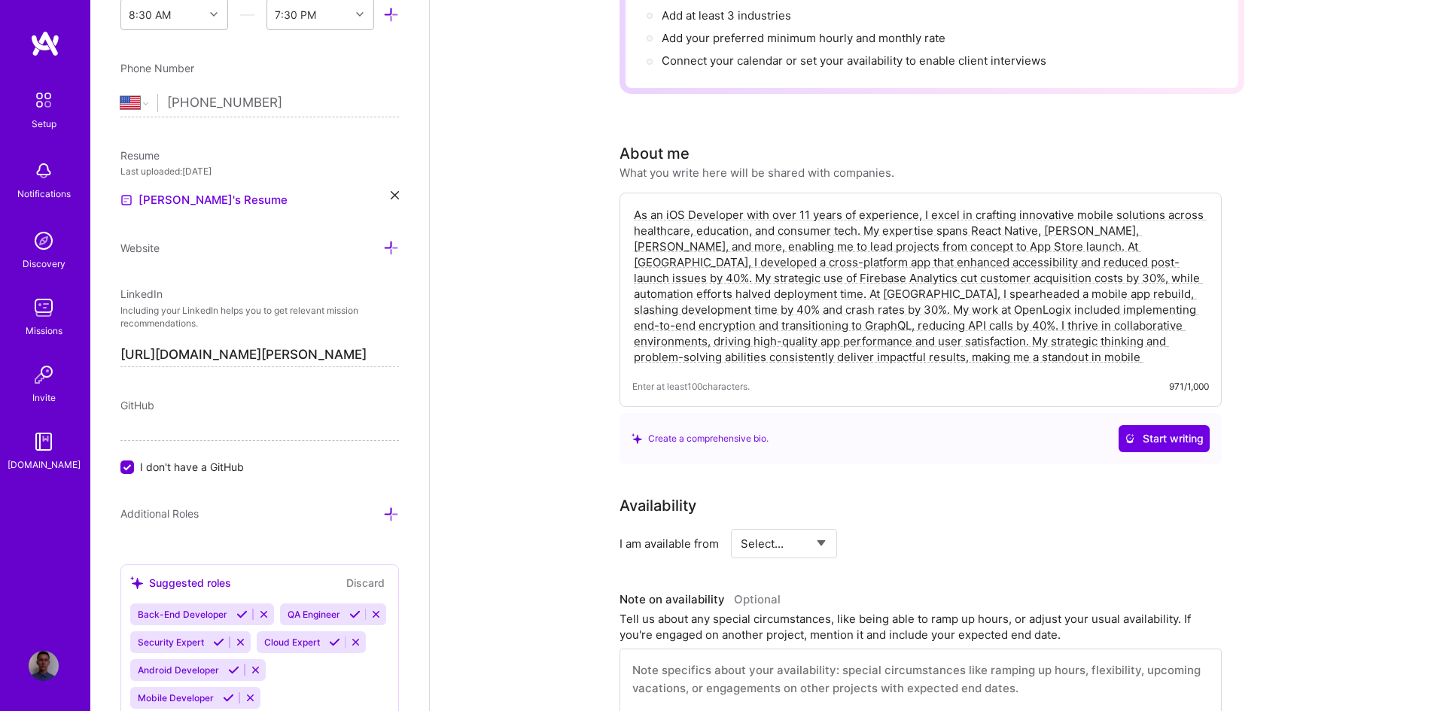
scroll to position [263, 0]
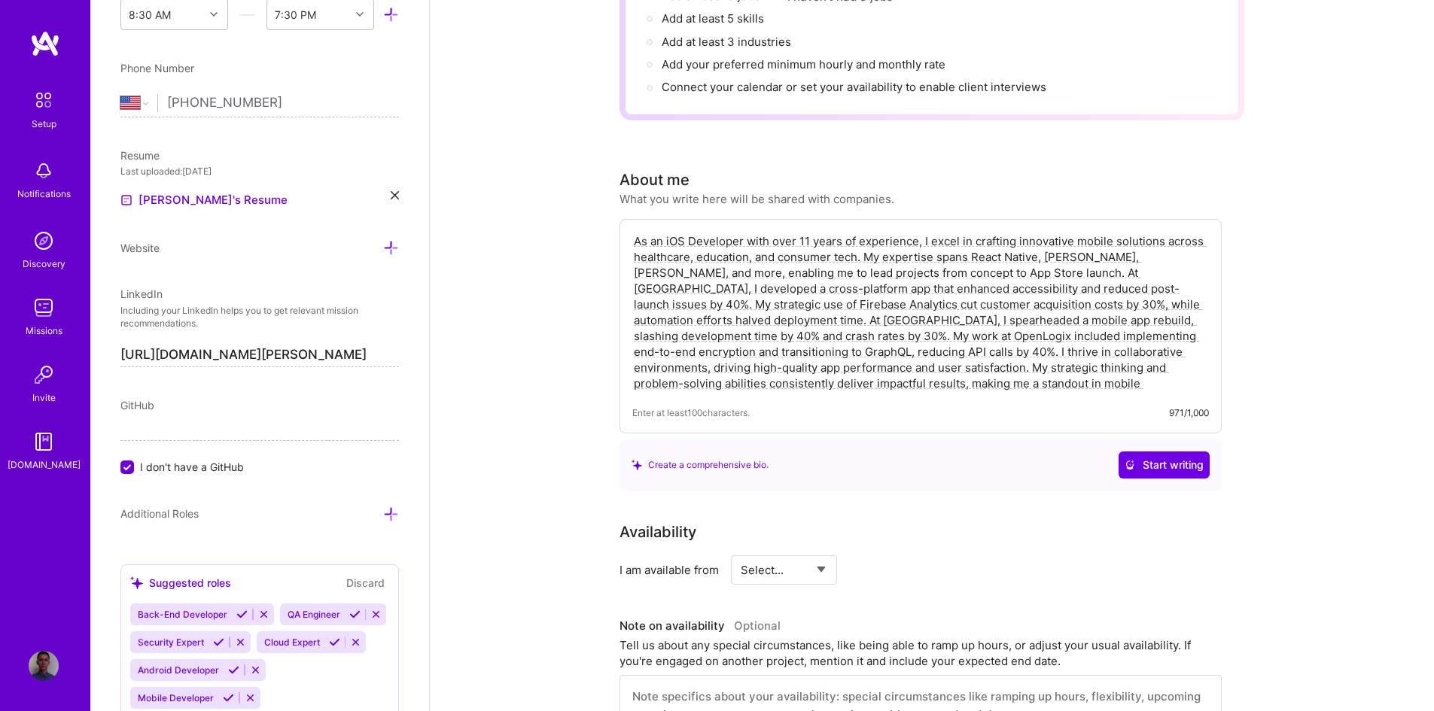
click at [914, 354] on textarea "As an iOS Developer with over 11 years of experience, I excel in crafting innov…" at bounding box center [920, 312] width 577 height 161
click at [711, 457] on div "Create a comprehensive bio." at bounding box center [700, 465] width 137 height 16
click at [699, 457] on div "Create a comprehensive bio." at bounding box center [700, 465] width 137 height 16
click at [1138, 458] on span "Start writing" at bounding box center [1164, 465] width 79 height 15
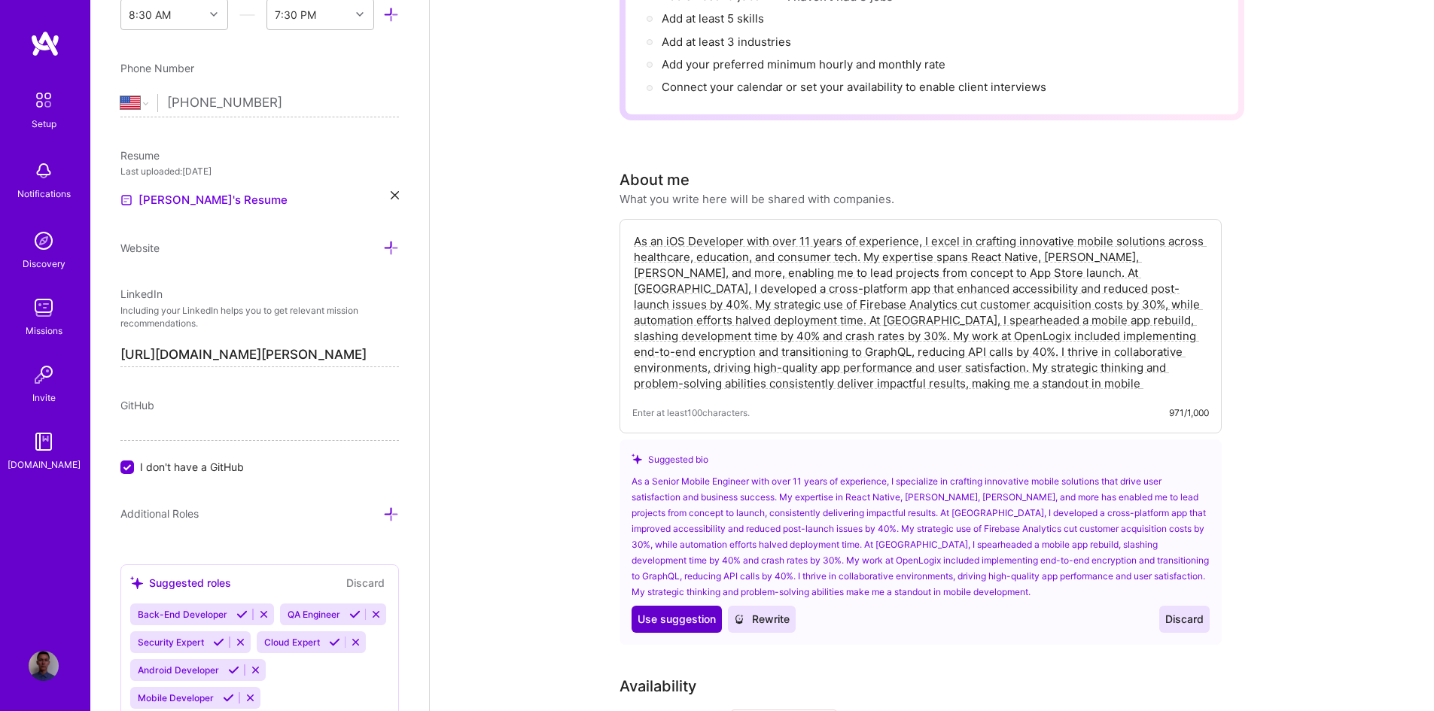
click at [651, 612] on span "Use suggestion" at bounding box center [677, 619] width 78 height 15
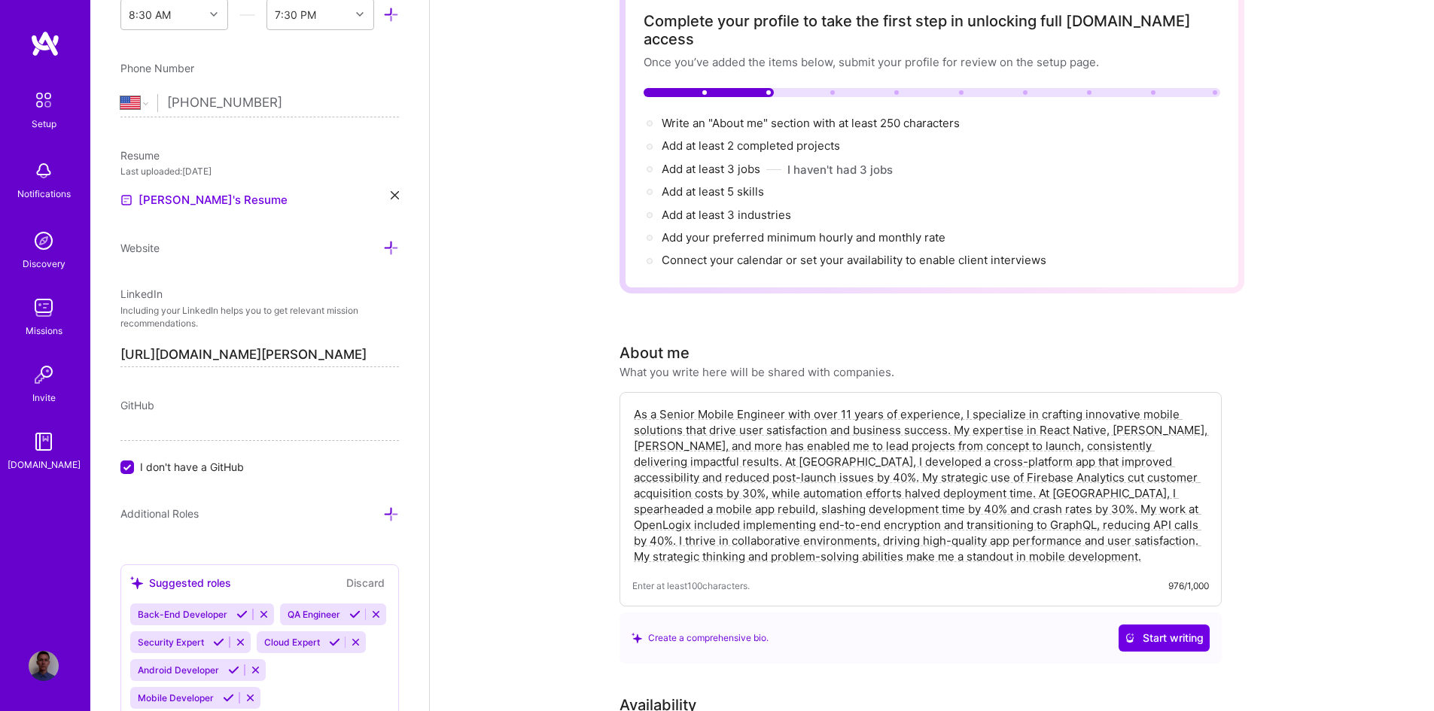
scroll to position [151, 0]
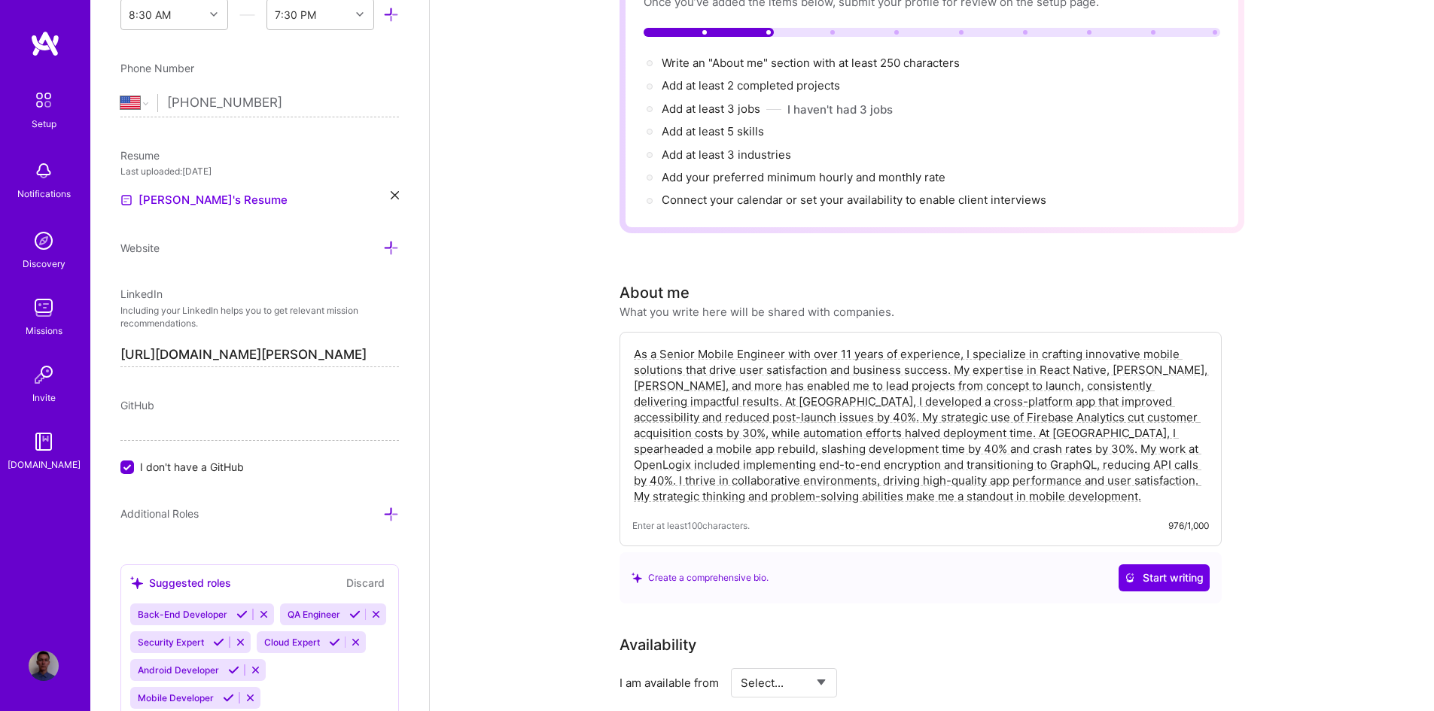
click at [893, 448] on textarea "As a Senior Mobile Engineer with over 11 years of experience, I specialize in c…" at bounding box center [920, 425] width 577 height 161
click at [876, 473] on textarea "As a Senior Mobile Engineer with over 11 years of experience, I specialize in c…" at bounding box center [920, 425] width 577 height 161
drag, startPoint x: 1183, startPoint y: 370, endPoint x: 1210, endPoint y: 478, distance: 111.7
click at [1210, 478] on div "As a Senior Mobile Engineer with over 11 years of experience, I specialize in c…" at bounding box center [920, 439] width 602 height 215
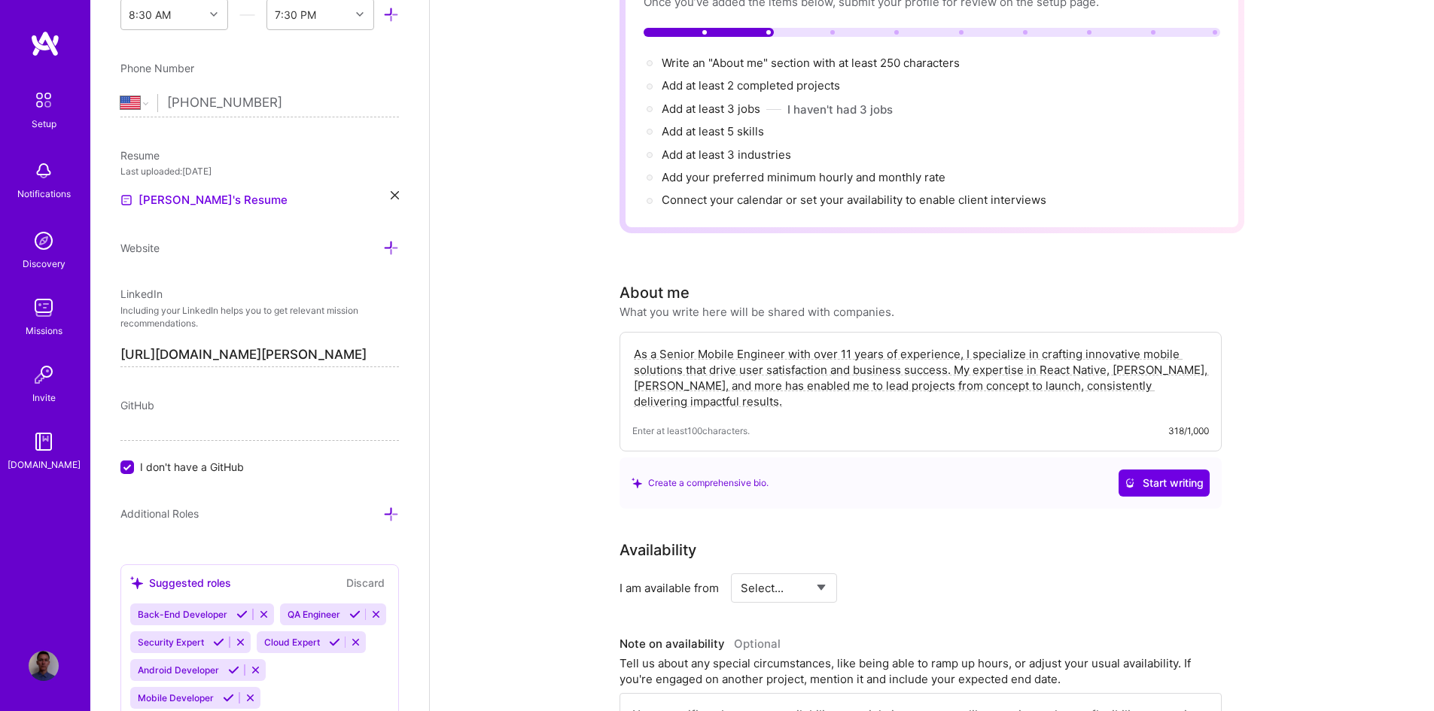
drag, startPoint x: 954, startPoint y: 353, endPoint x: 605, endPoint y: 324, distance: 350.4
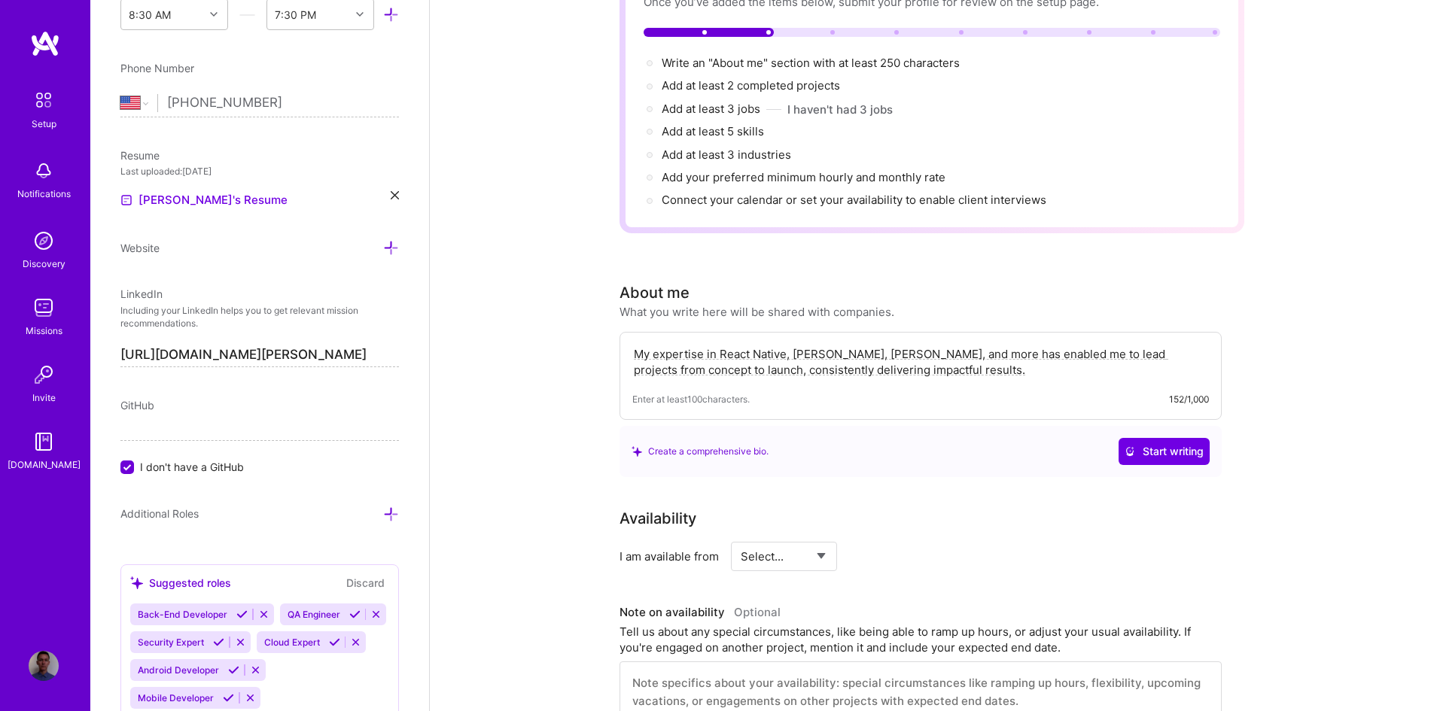
click at [950, 347] on textarea "My expertise in React Native, [PERSON_NAME], [PERSON_NAME], and more has enable…" at bounding box center [920, 362] width 577 height 35
drag, startPoint x: 861, startPoint y: 334, endPoint x: 950, endPoint y: 350, distance: 90.2
click at [950, 350] on textarea "My expertise in React Native, [PERSON_NAME], [PERSON_NAME], and more has enable…" at bounding box center [920, 362] width 577 height 35
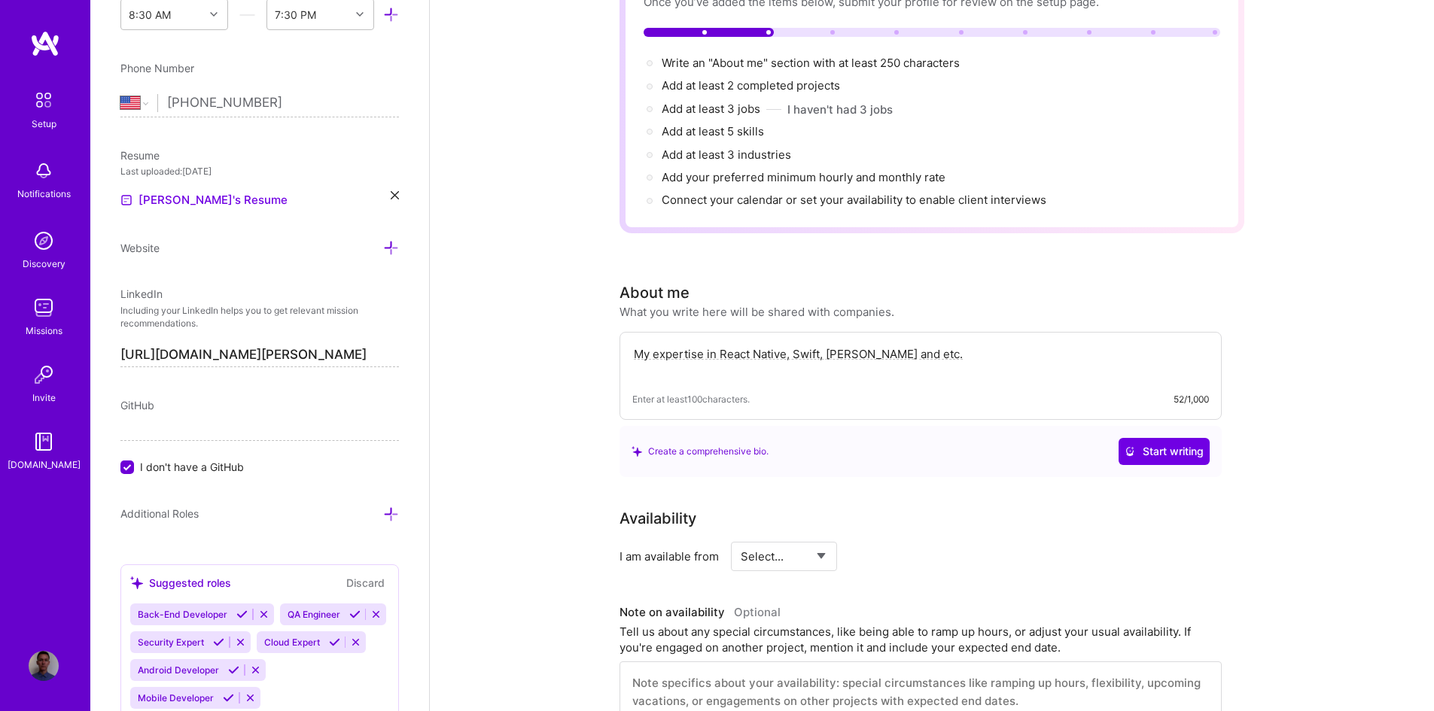
scroll to position [0, 0]
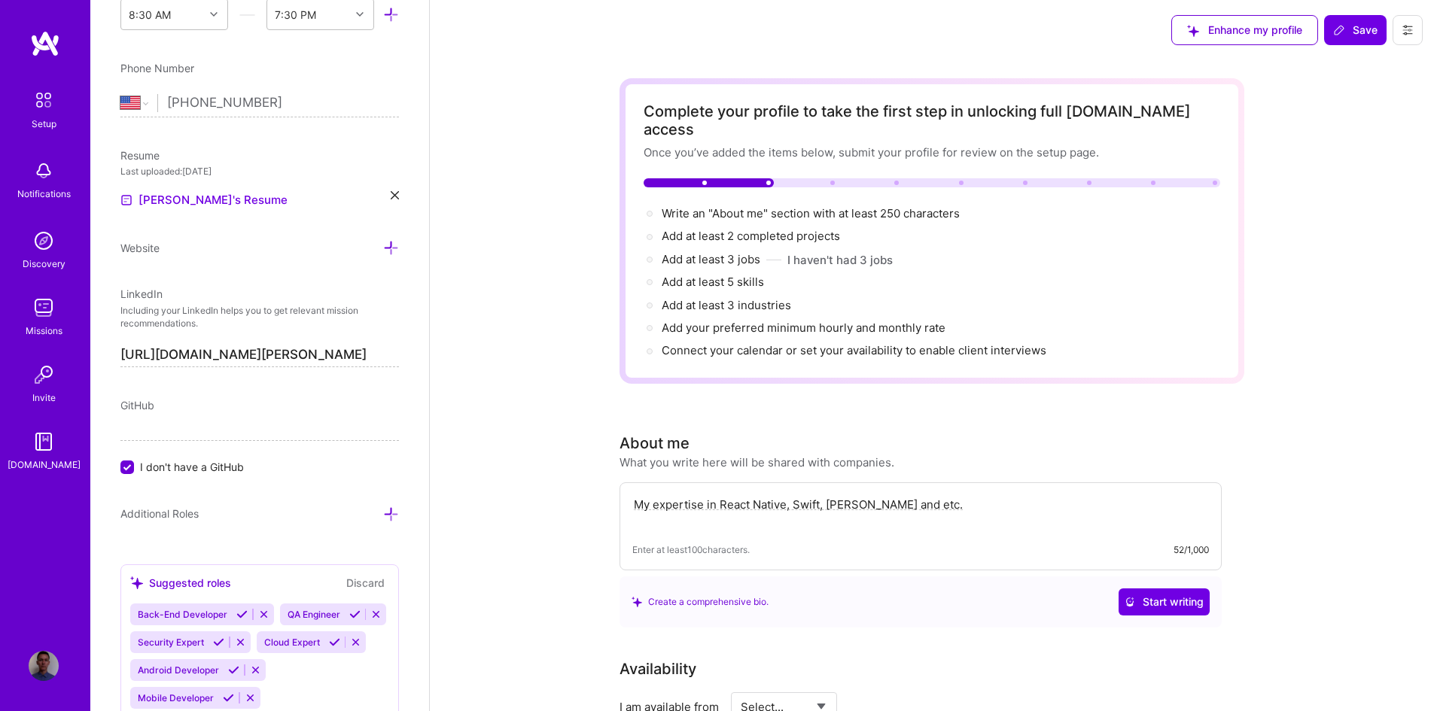
type textarea "My expertise in React Native, Swift, [PERSON_NAME] and etc."
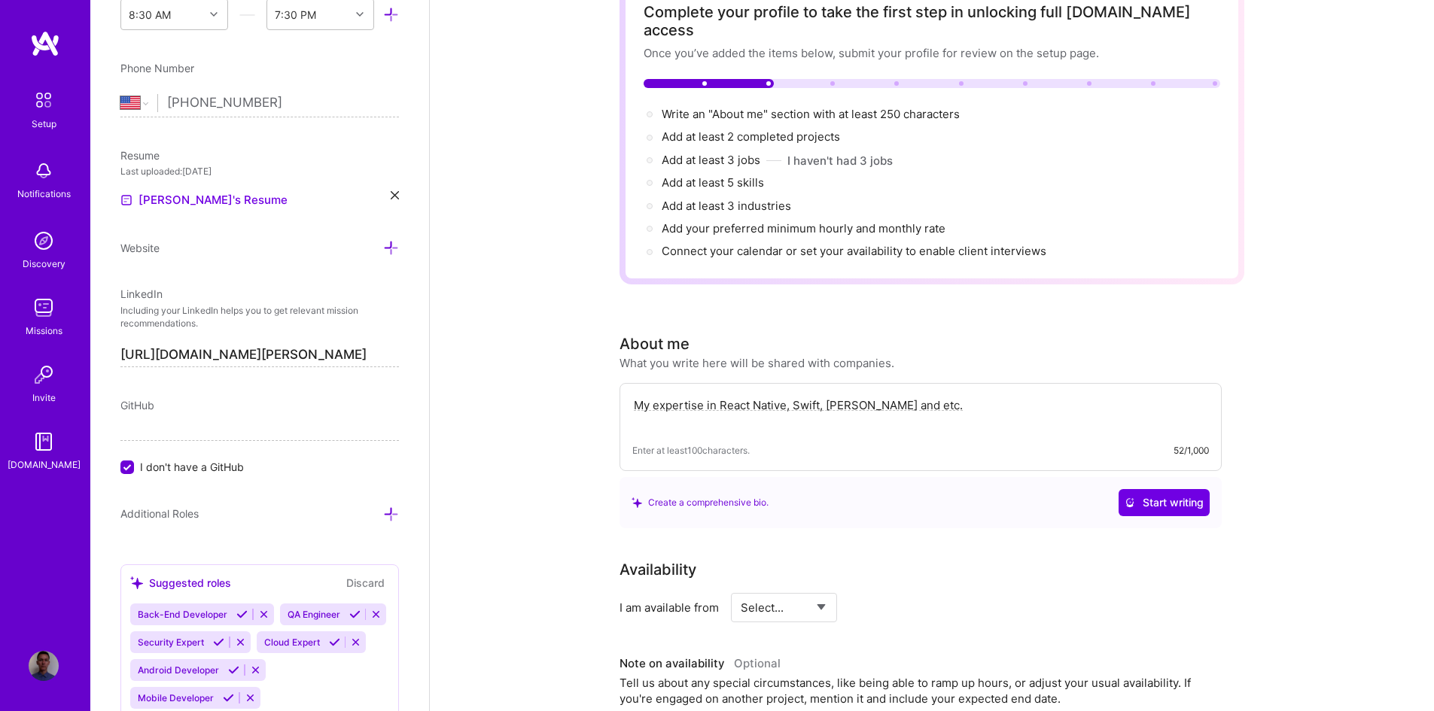
scroll to position [226, 0]
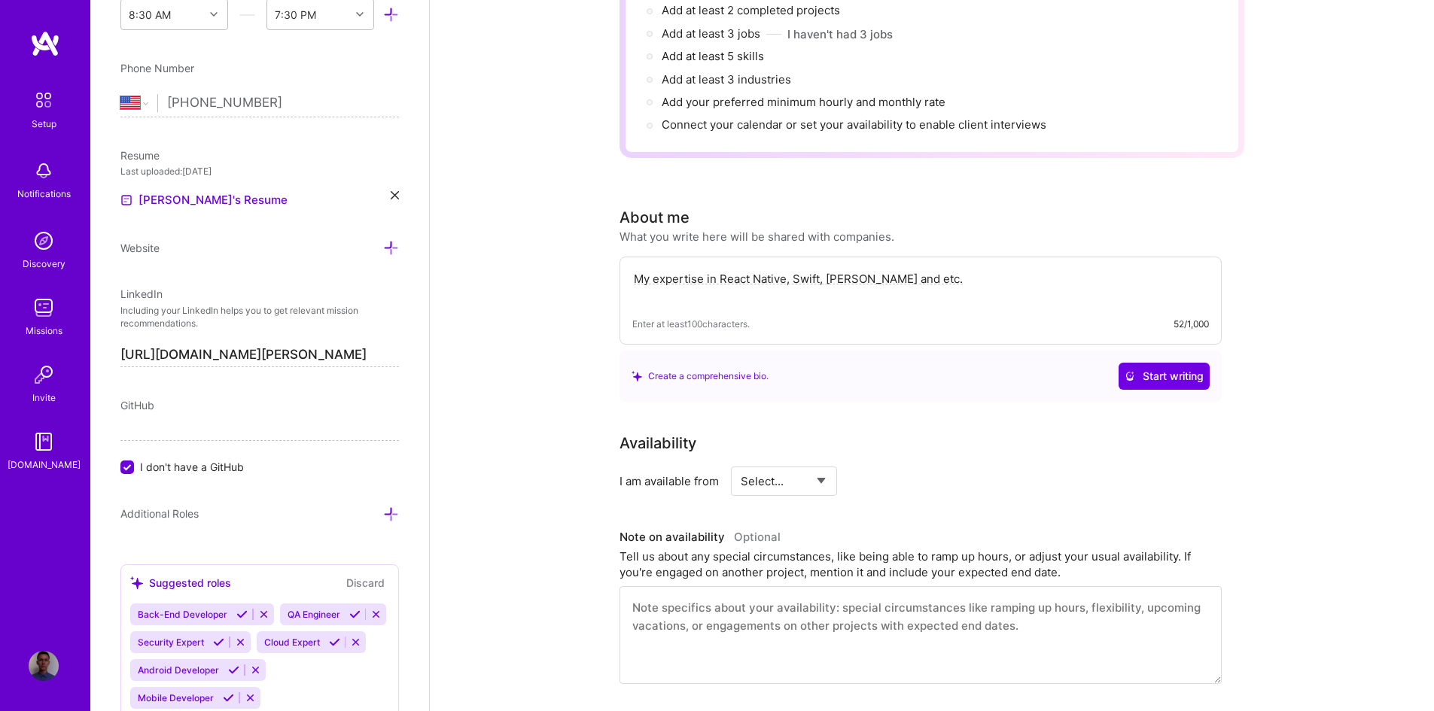
click at [784, 463] on select "Select... Right Now Future Date Not Available" at bounding box center [784, 481] width 87 height 38
select select "Right Now"
click at [741, 462] on select "Select... Right Now Future Date Not Available" at bounding box center [784, 481] width 87 height 38
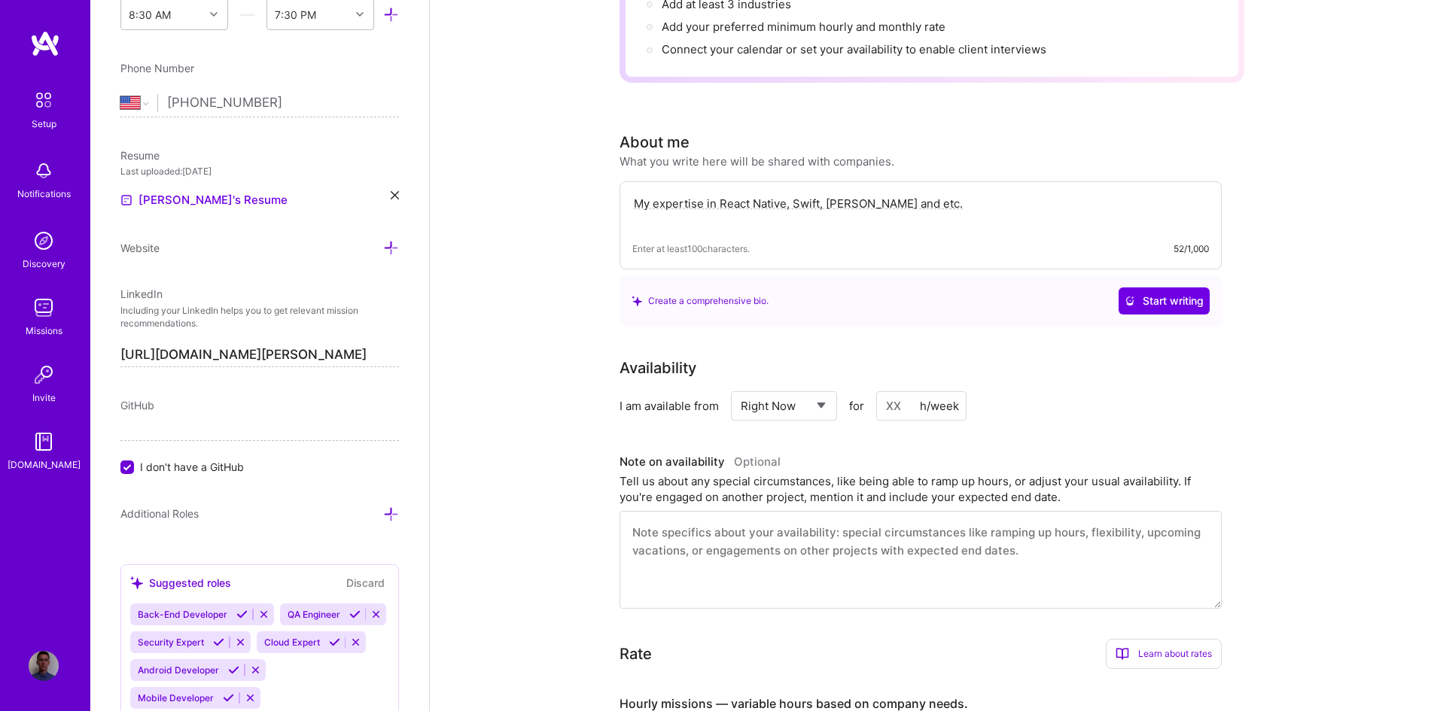
click at [899, 391] on input at bounding box center [921, 405] width 90 height 29
type input "40"
click at [743, 528] on textarea at bounding box center [920, 560] width 602 height 98
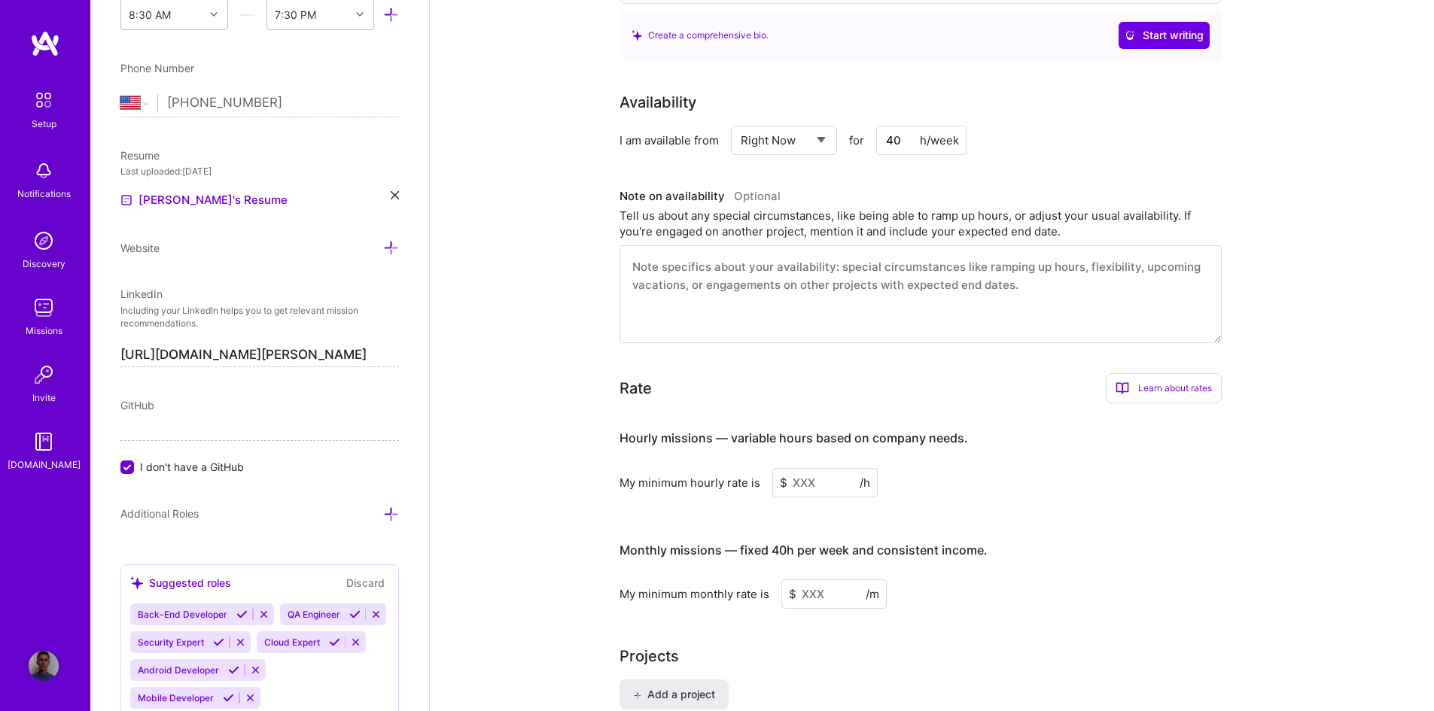
scroll to position [602, 0]
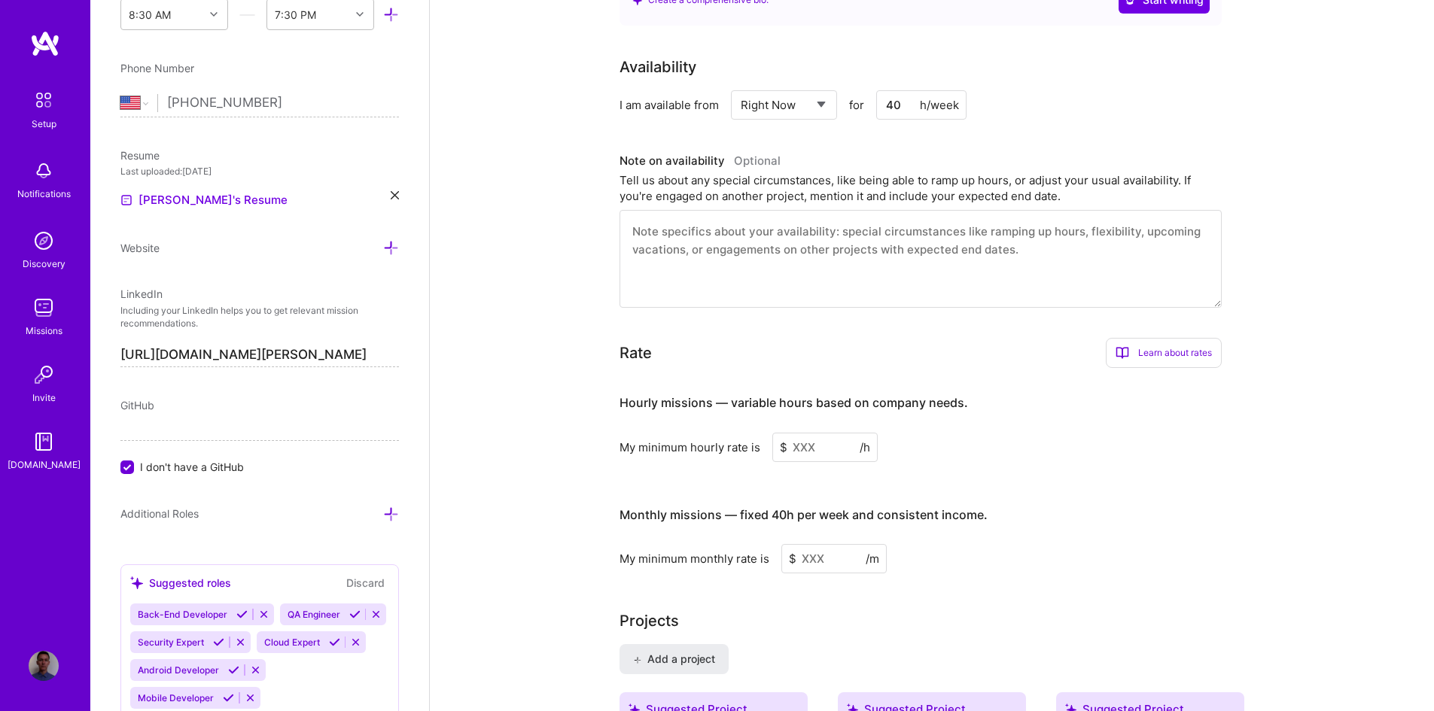
click at [831, 433] on input at bounding box center [824, 447] width 105 height 29
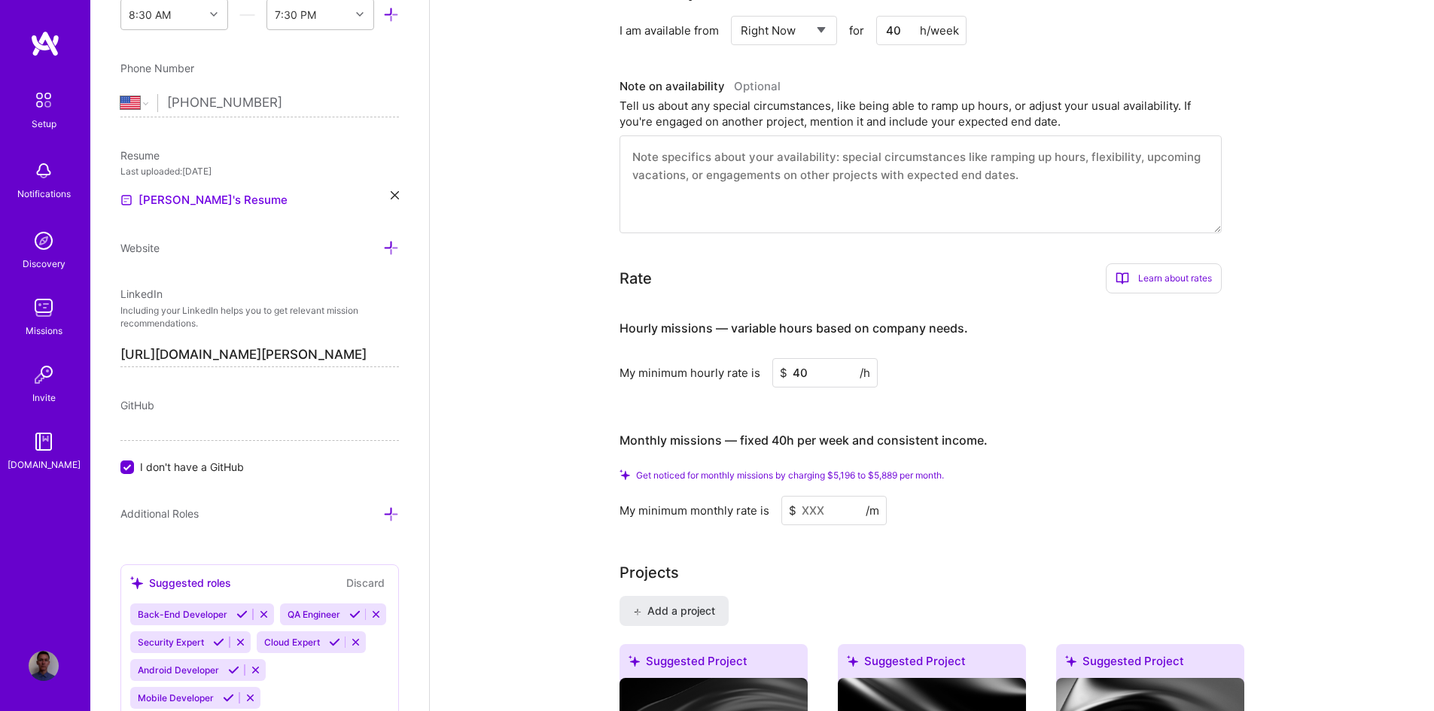
scroll to position [677, 0]
type input "40"
click at [850, 495] on input at bounding box center [833, 509] width 105 height 29
click at [849, 495] on input at bounding box center [833, 509] width 105 height 29
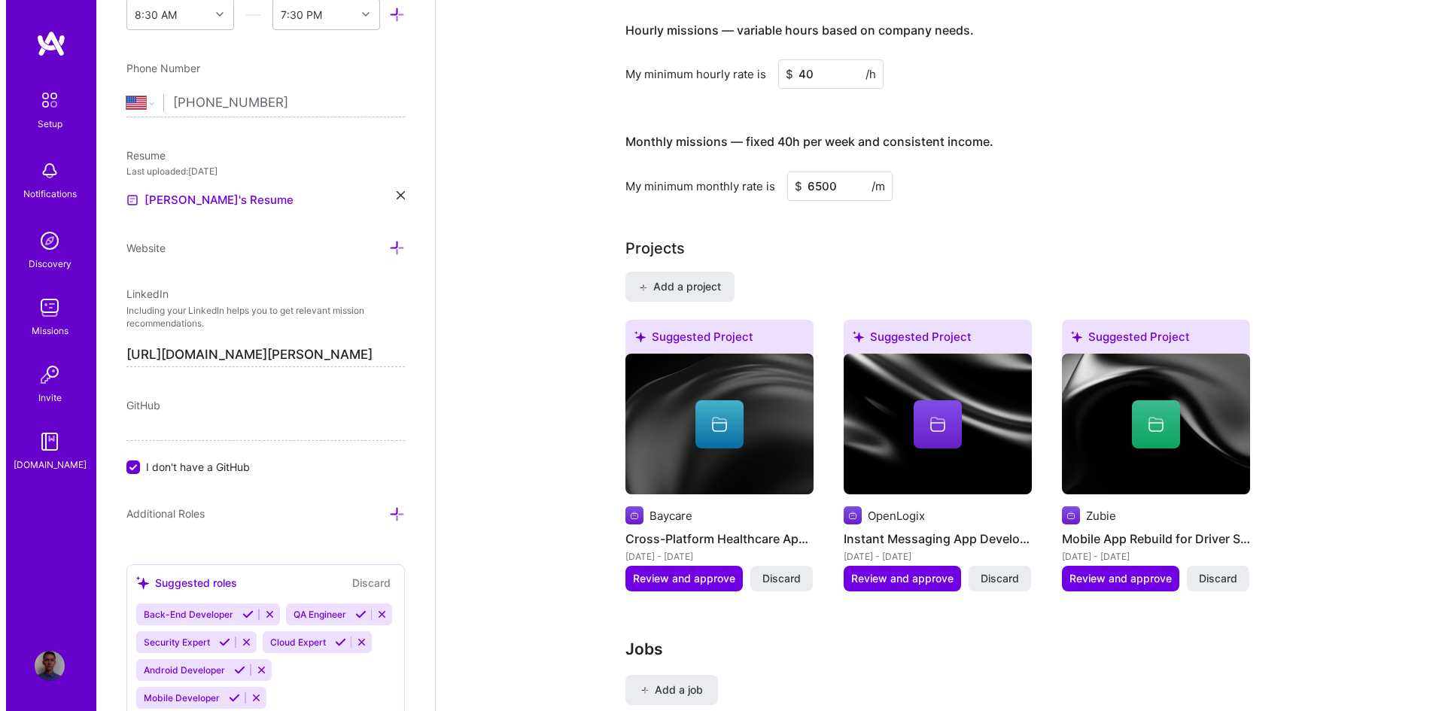
scroll to position [979, 0]
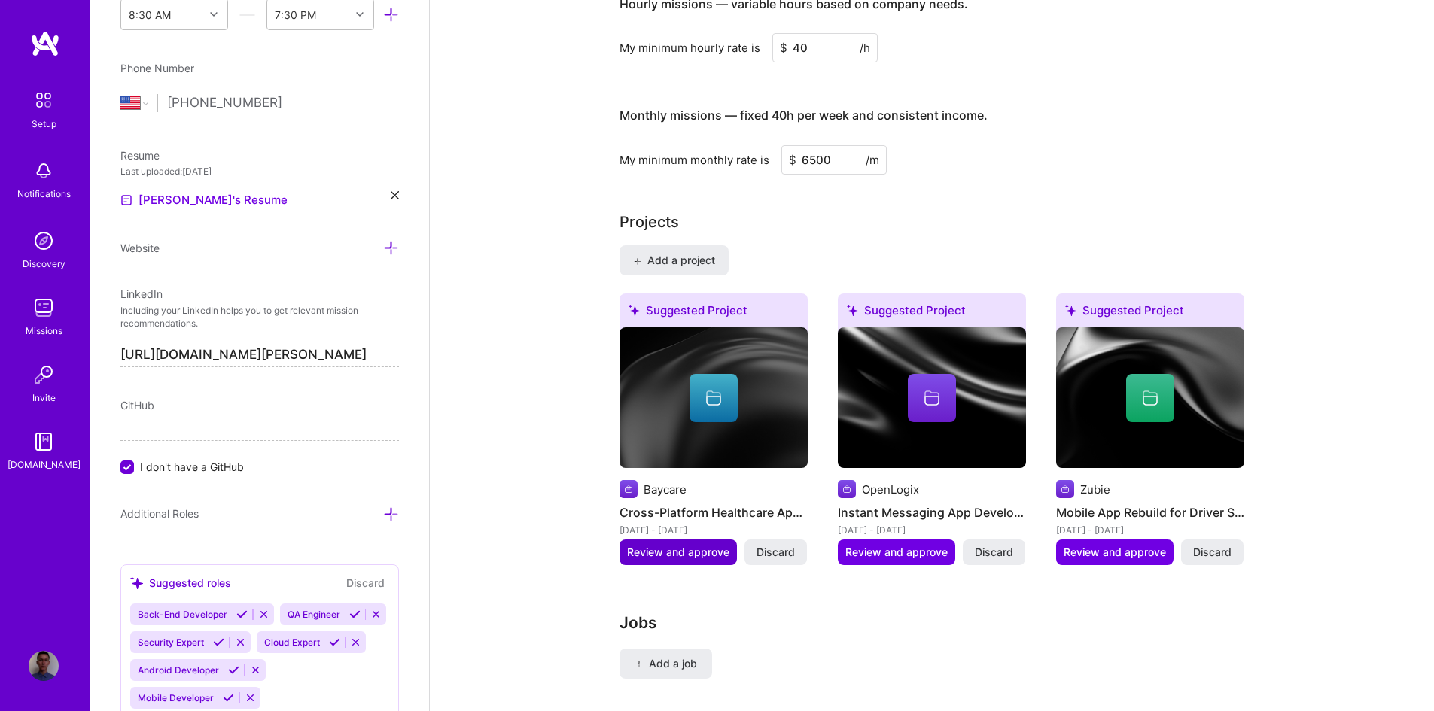
type input "6500"
click at [707, 545] on span "Review and approve" at bounding box center [678, 552] width 102 height 15
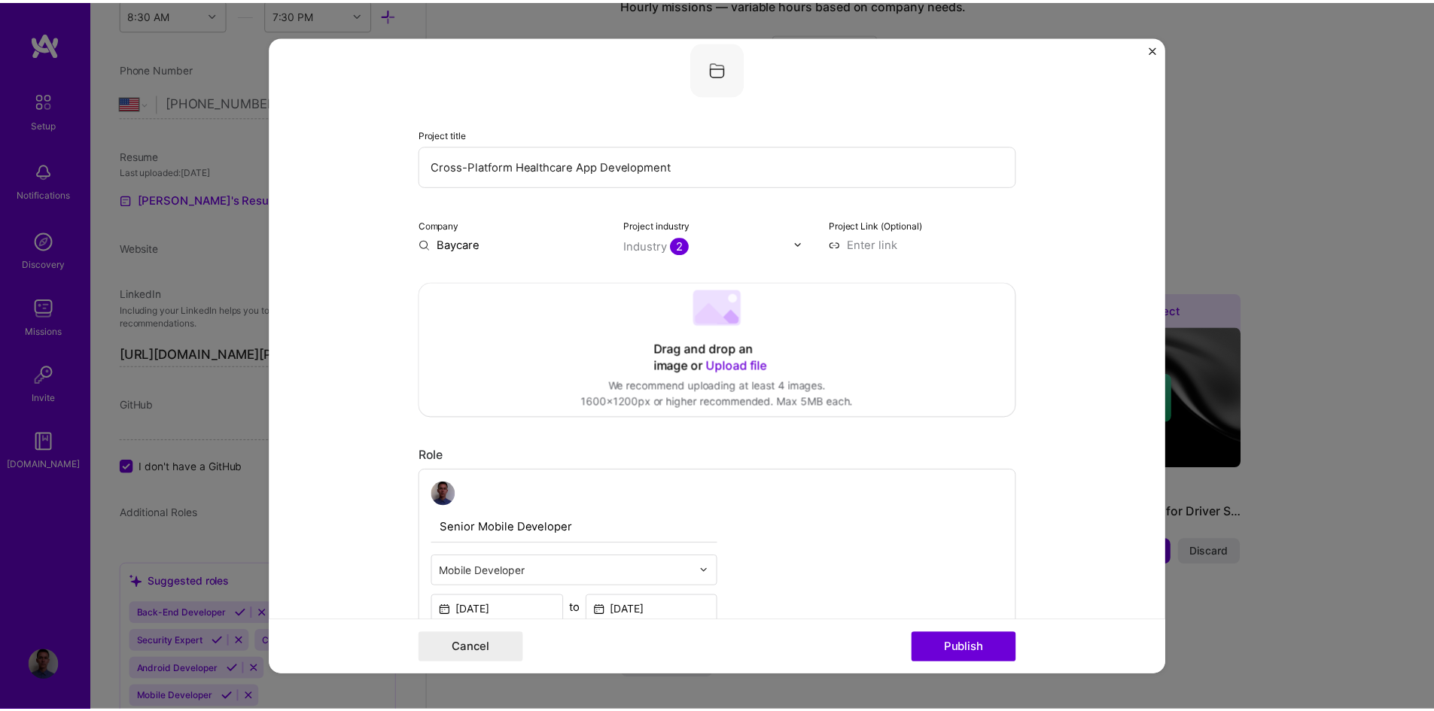
scroll to position [0, 0]
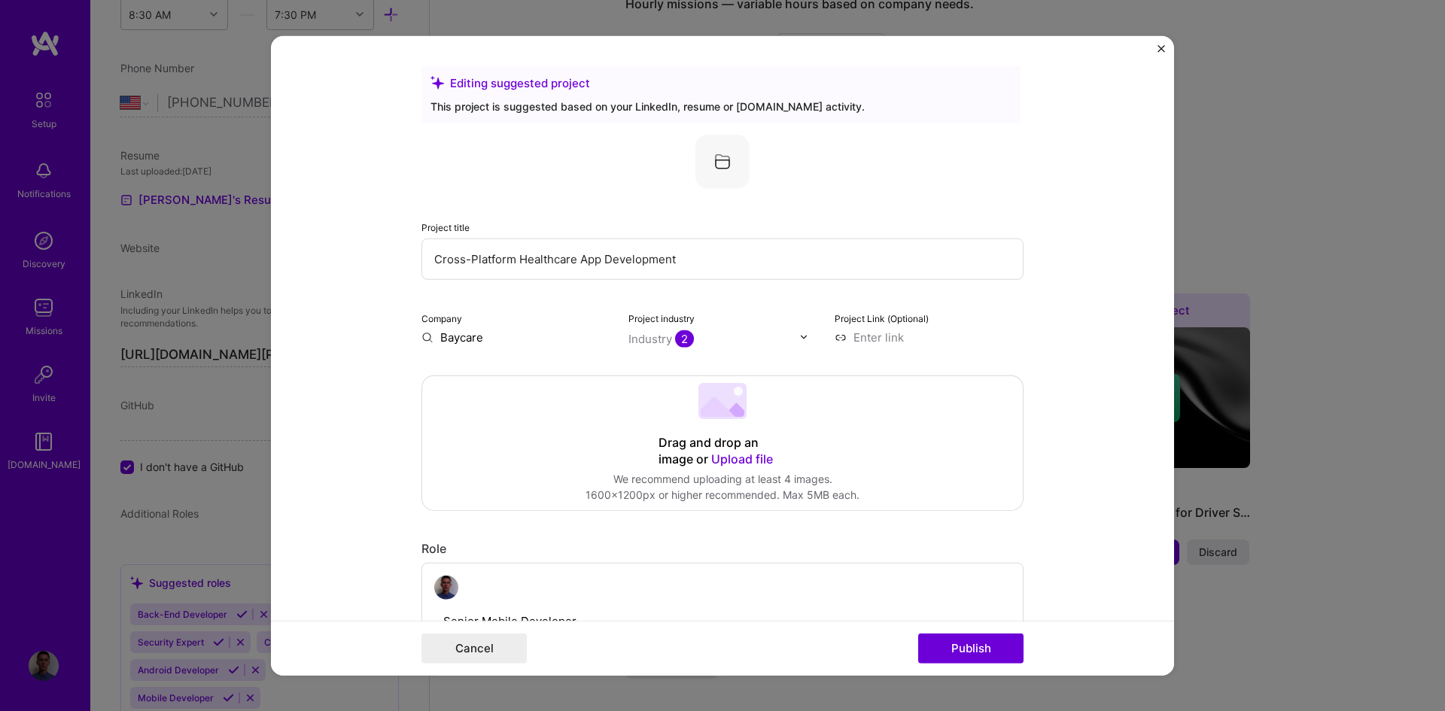
click at [1155, 46] on form "Editing suggested project This project is suggested based on your LinkedIn, res…" at bounding box center [722, 355] width 903 height 641
click at [1157, 47] on form "Editing suggested project This project is suggested based on your LinkedIn, res…" at bounding box center [722, 355] width 903 height 641
click at [1161, 50] on img "Close" at bounding box center [1162, 48] width 8 height 8
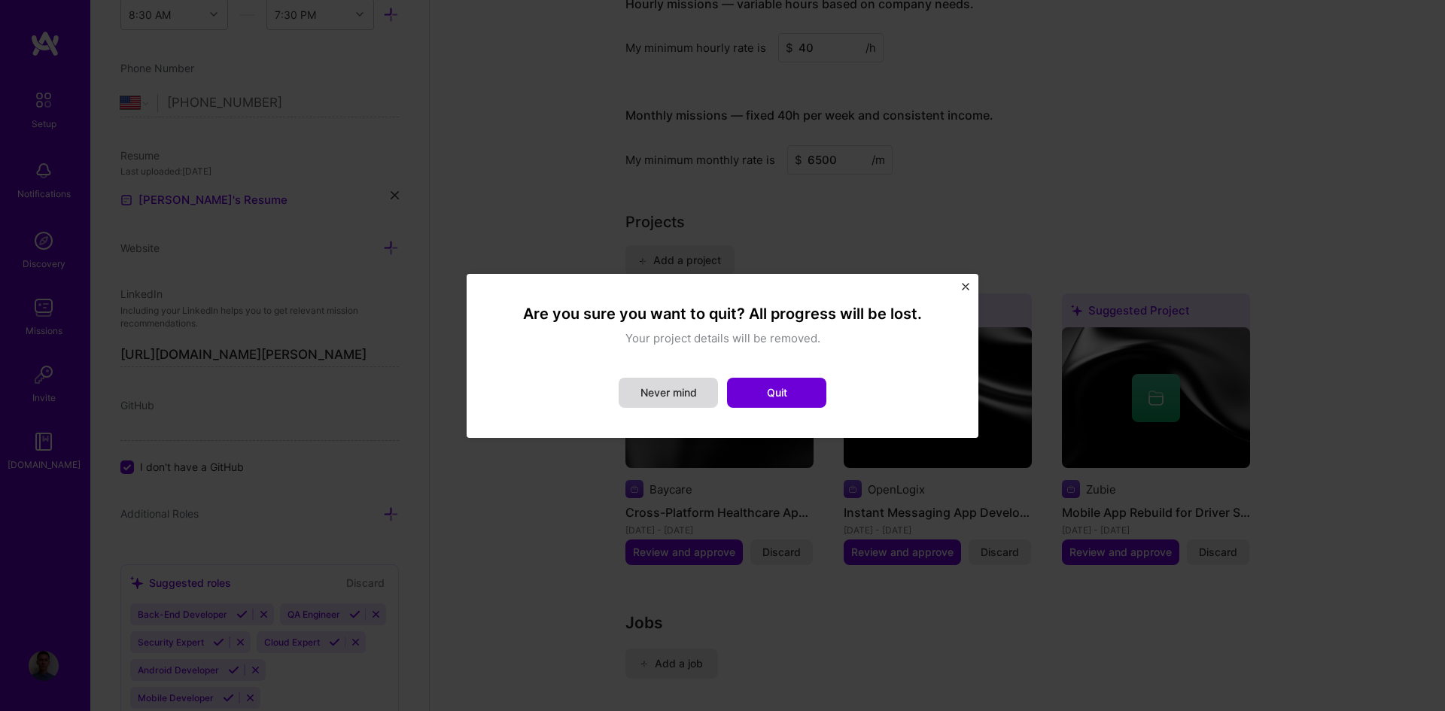
click at [672, 392] on button "Never mind" at bounding box center [668, 393] width 99 height 30
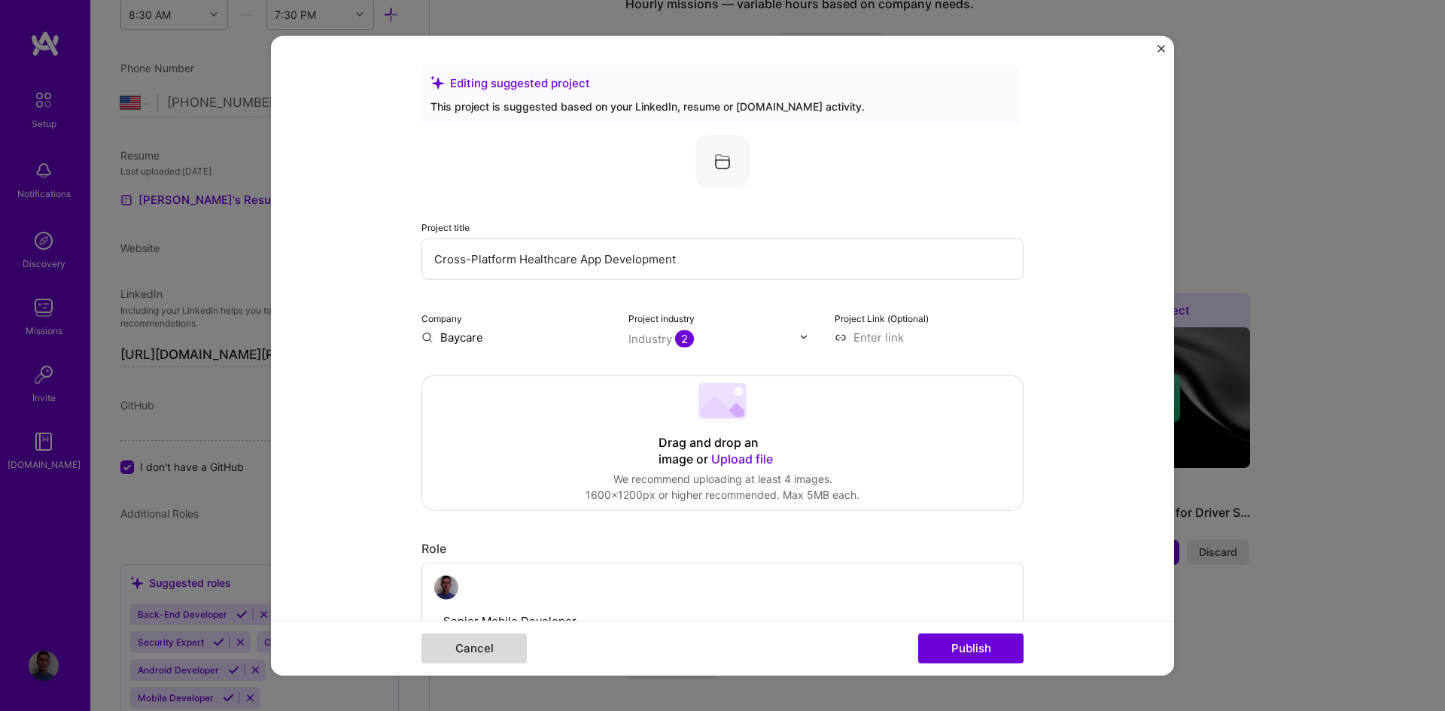
click at [452, 650] on button "Cancel" at bounding box center [474, 649] width 105 height 30
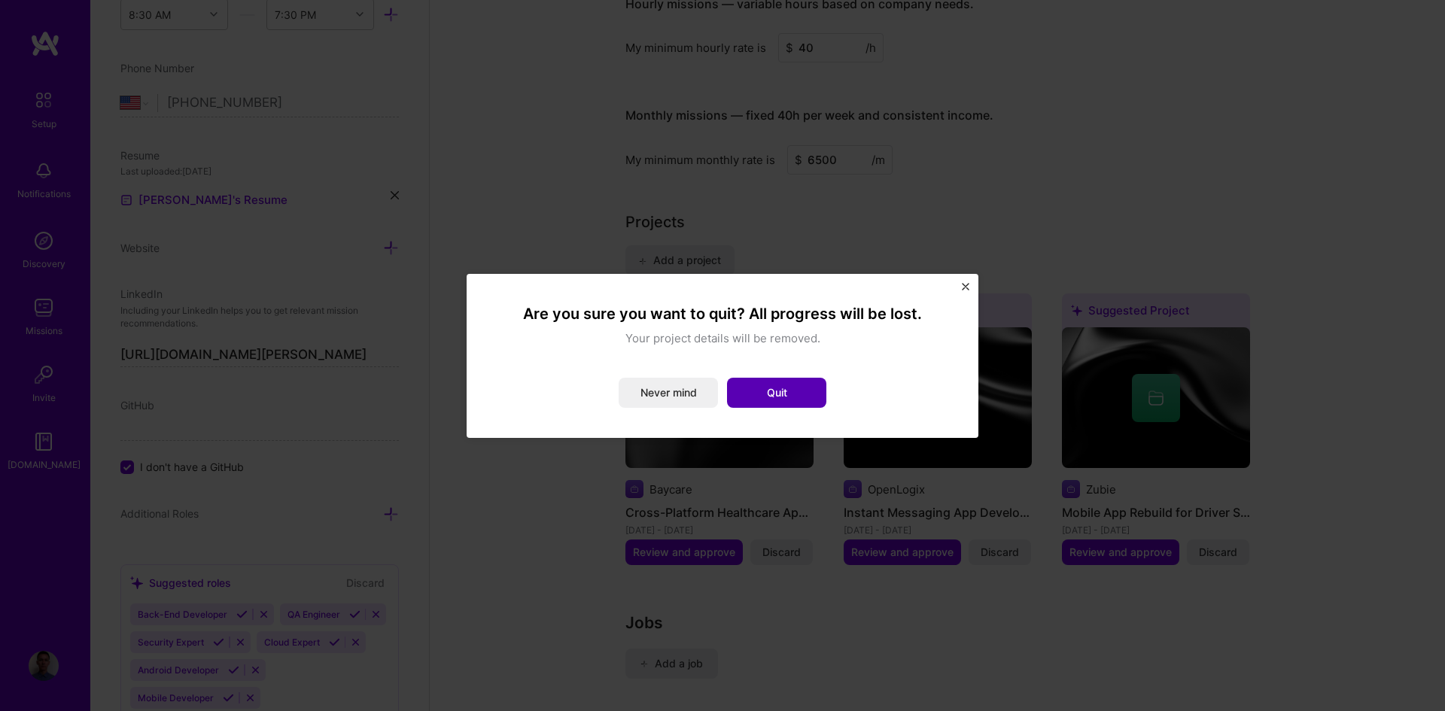
click at [784, 396] on button "Quit" at bounding box center [776, 393] width 99 height 30
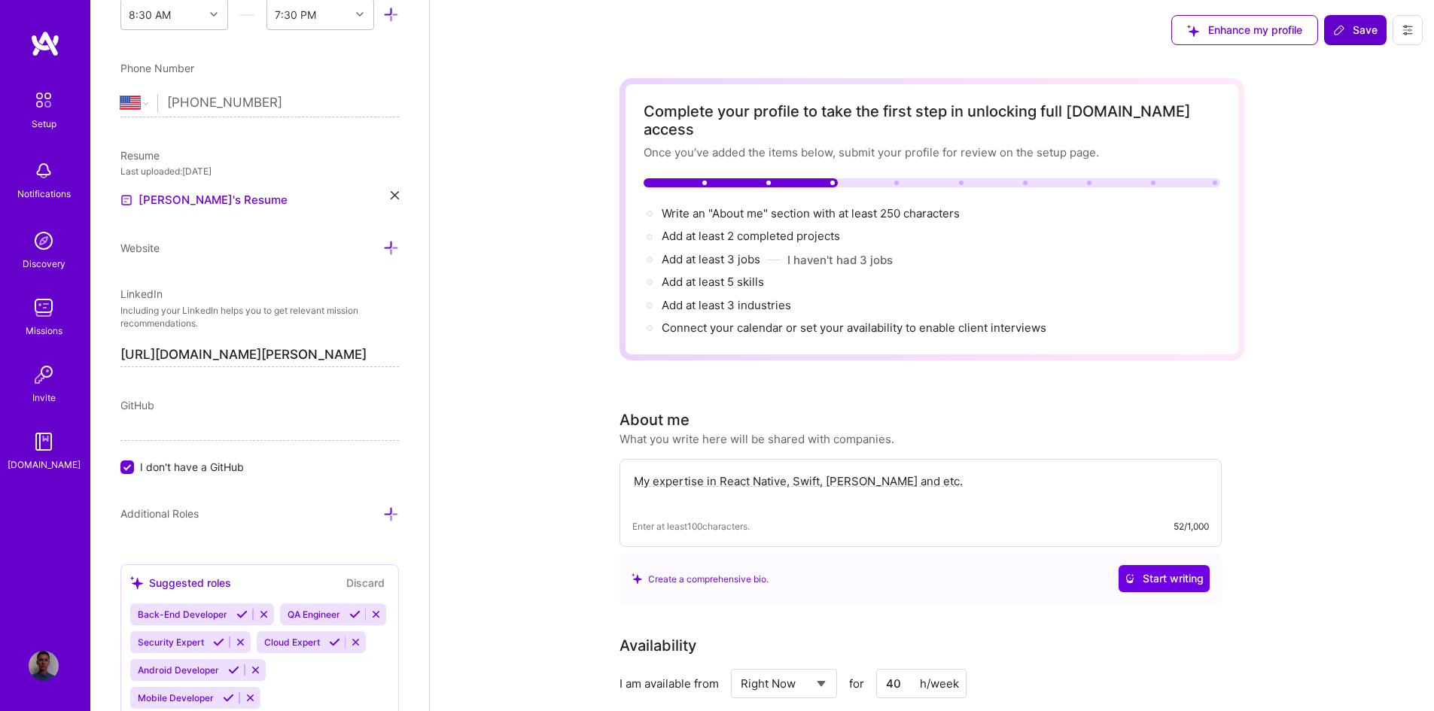
click at [1356, 36] on span "Save" at bounding box center [1355, 30] width 44 height 15
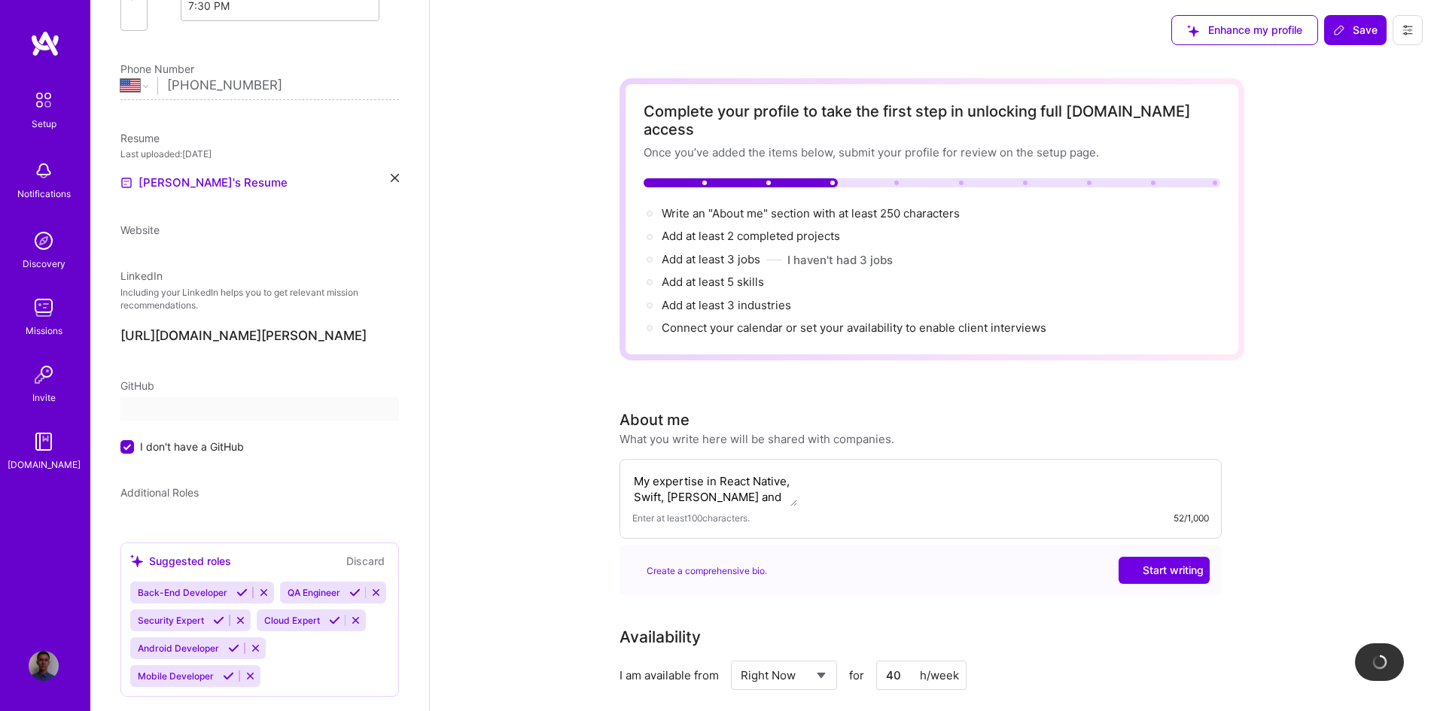
scroll to position [242, 0]
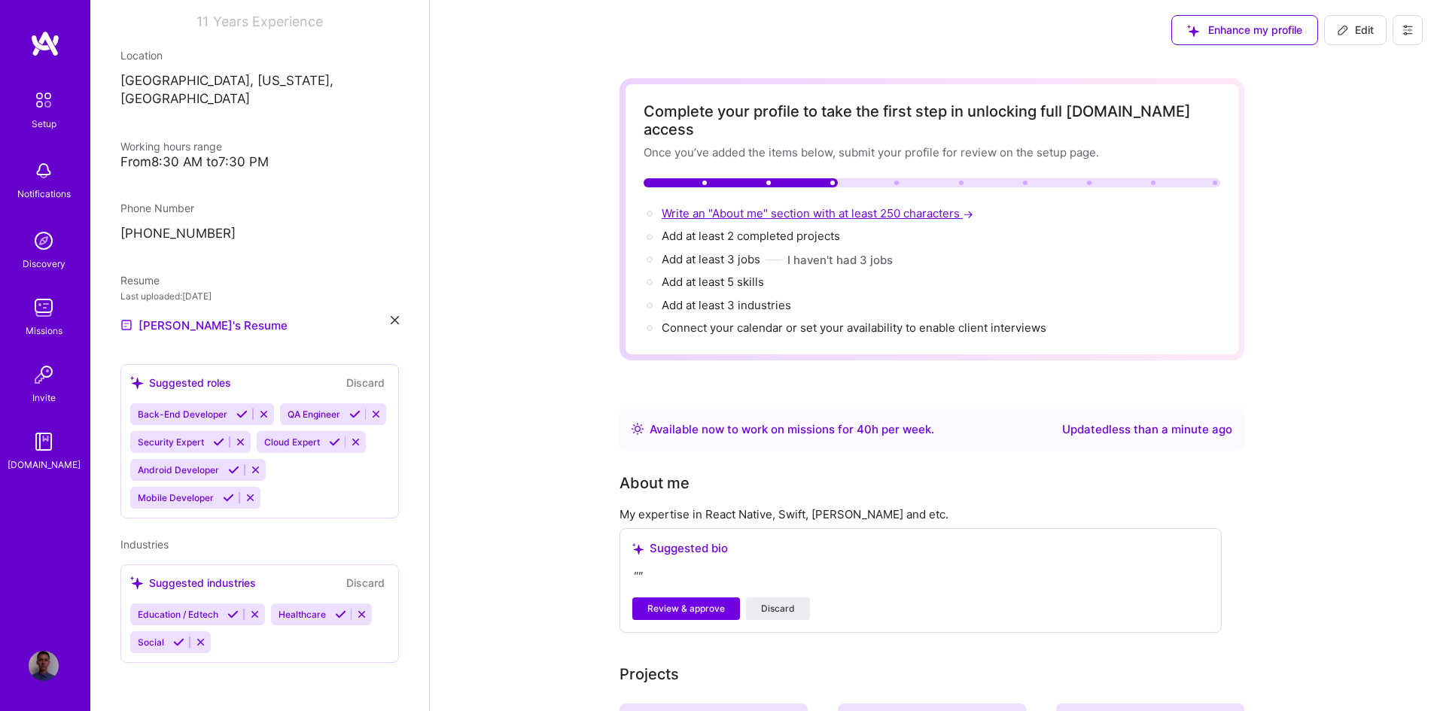
click at [696, 206] on span "Write an "About me" section with at least 250 characters →" at bounding box center [819, 213] width 315 height 14
select select "US"
select select "Right Now"
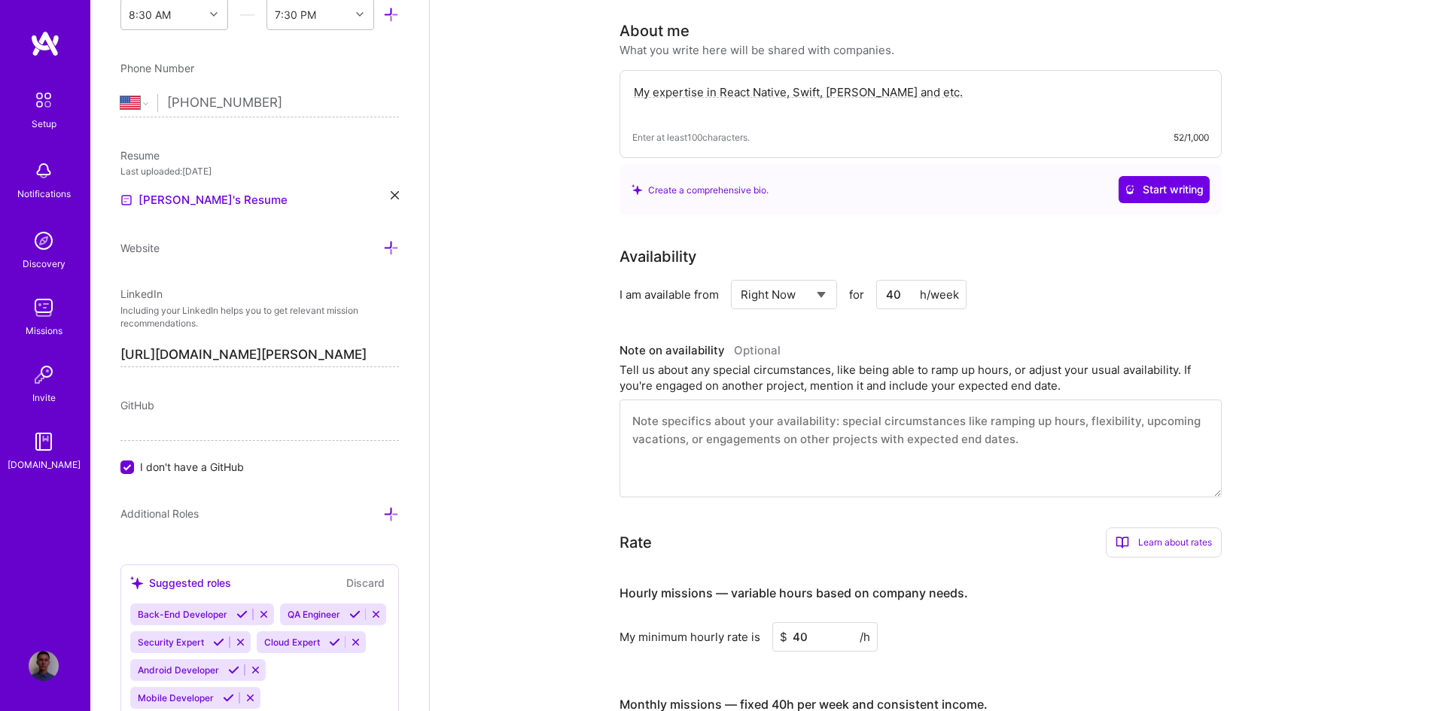
scroll to position [391, 0]
click at [712, 128] on span "Enter at least 100 characters." at bounding box center [690, 136] width 117 height 16
click at [905, 81] on textarea "My expertise in React Native, Swift, [PERSON_NAME] and etc." at bounding box center [920, 98] width 577 height 35
click at [942, 81] on textarea "My expertise in React Native, Swift, [PERSON_NAME] and etc." at bounding box center [920, 98] width 577 height 35
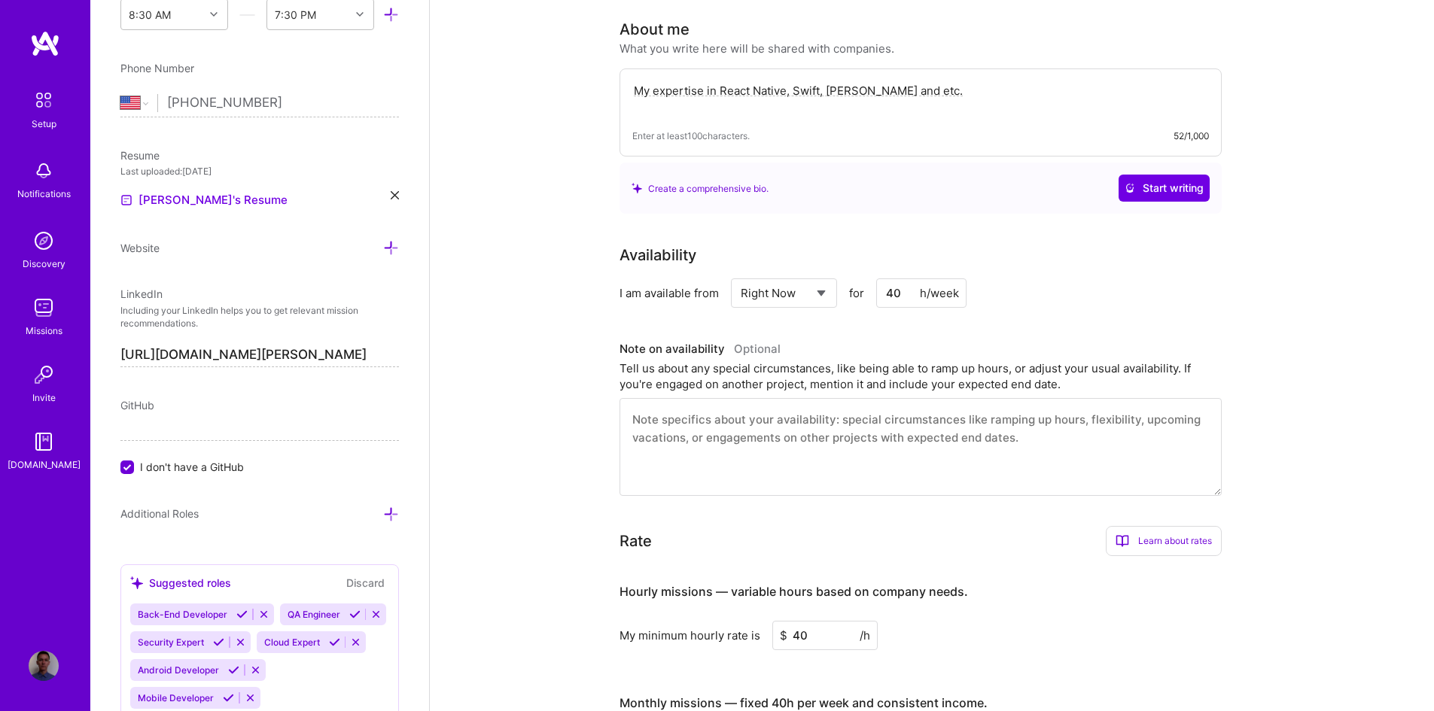
click at [942, 81] on textarea "My expertise in React Native, Swift, [PERSON_NAME] and etc." at bounding box center [920, 98] width 577 height 35
click at [1168, 181] on span "Start writing" at bounding box center [1164, 188] width 79 height 15
